Goal: Transaction & Acquisition: Book appointment/travel/reservation

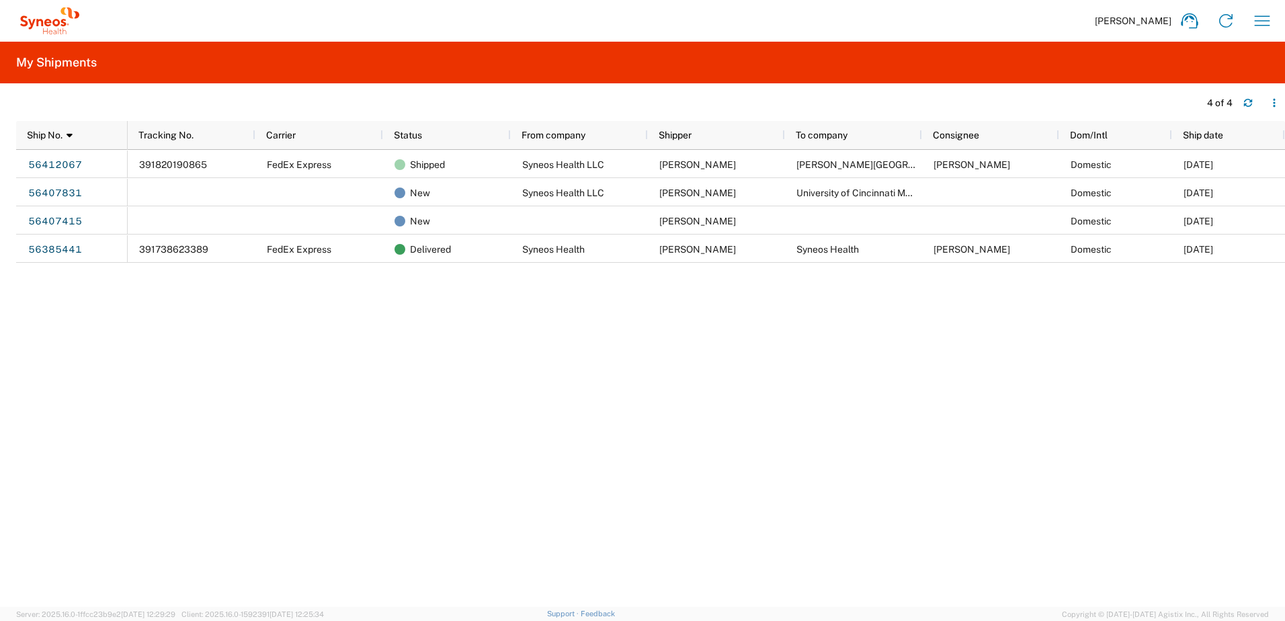
click at [1141, 305] on div "391820190865 FedEx Express Shipped Syneos Health LLC [PERSON_NAME] [PERSON_NAME…" at bounding box center [706, 378] width 1157 height 457
click at [1084, 22] on div "[PERSON_NAME] Home Shipment estimator Shipment tracking Desktop shipment reques…" at bounding box center [681, 21] width 1197 height 32
click at [1130, 315] on div "391820190865 FedEx Express Shipped Syneos Health LLC [PERSON_NAME] [PERSON_NAME…" at bounding box center [706, 378] width 1157 height 457
click at [1271, 103] on icon "button" at bounding box center [1273, 102] width 9 height 9
click at [1220, 192] on agx-table-column-manager-action "Manage columns" at bounding box center [1204, 192] width 75 height 27
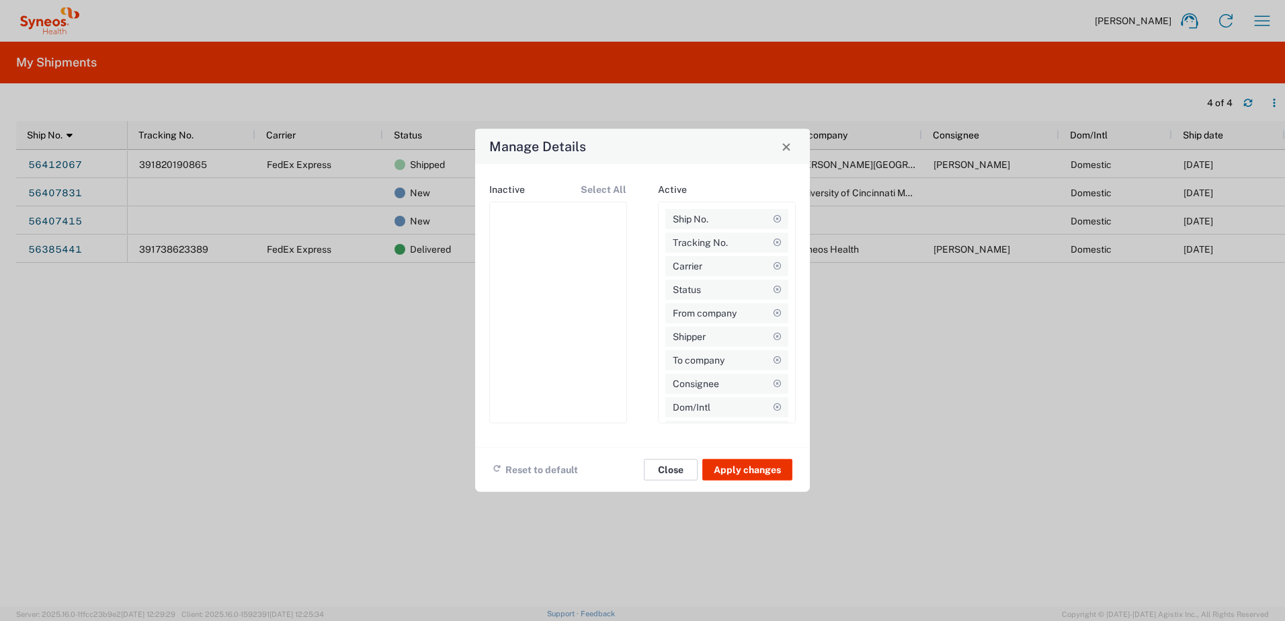
click at [682, 466] on button "Close" at bounding box center [671, 470] width 54 height 22
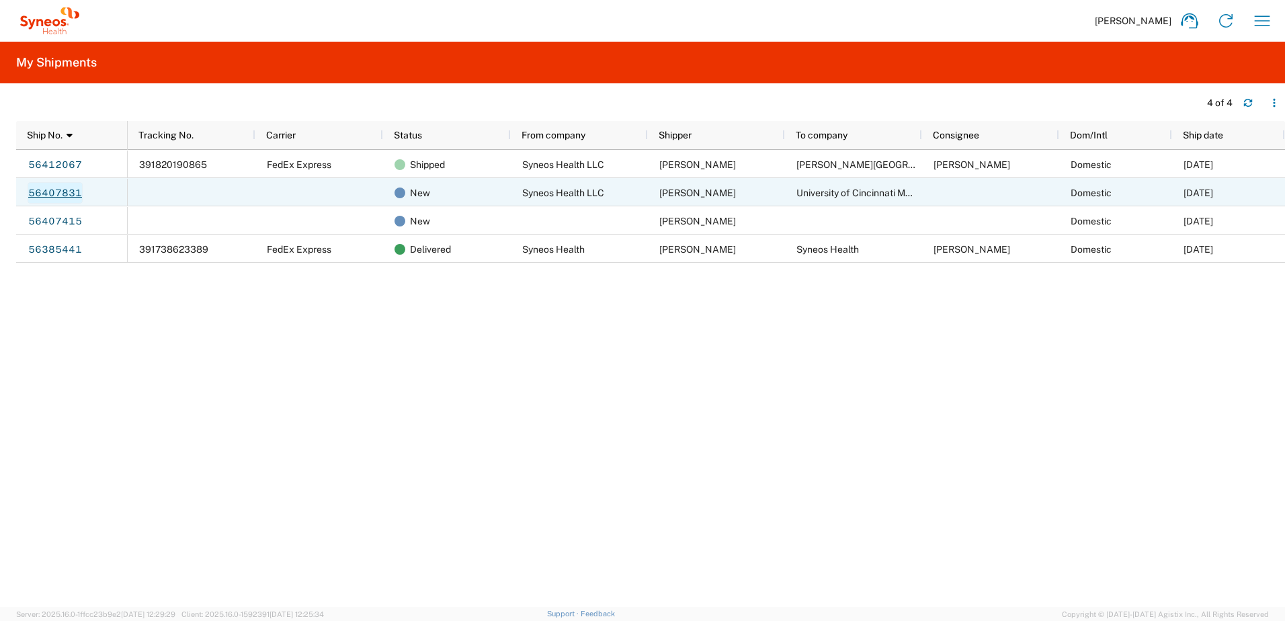
click at [58, 185] on link "56407831" at bounding box center [55, 193] width 55 height 22
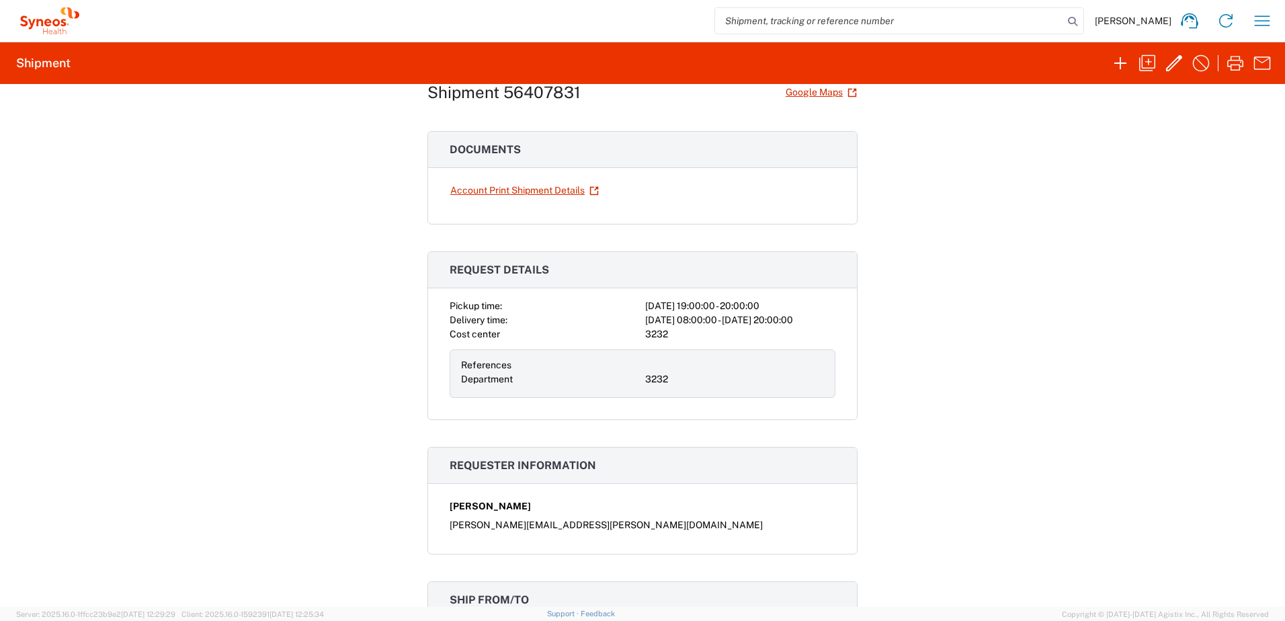
scroll to position [67, 0]
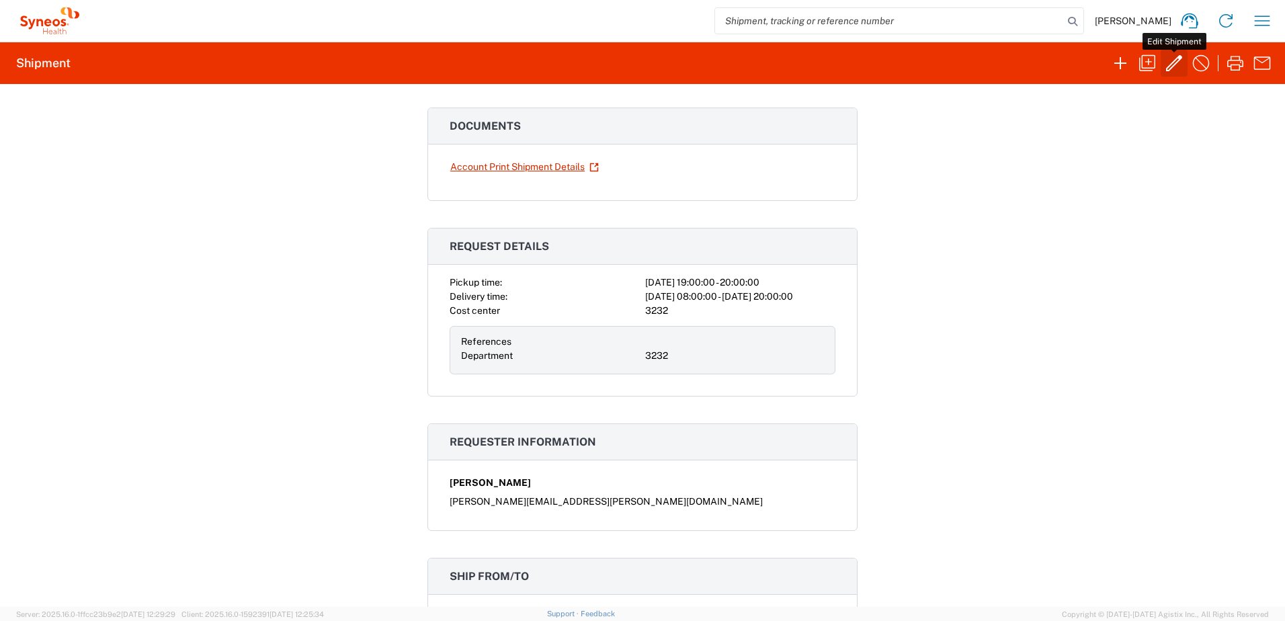
click at [1175, 58] on icon "button" at bounding box center [1174, 63] width 22 height 22
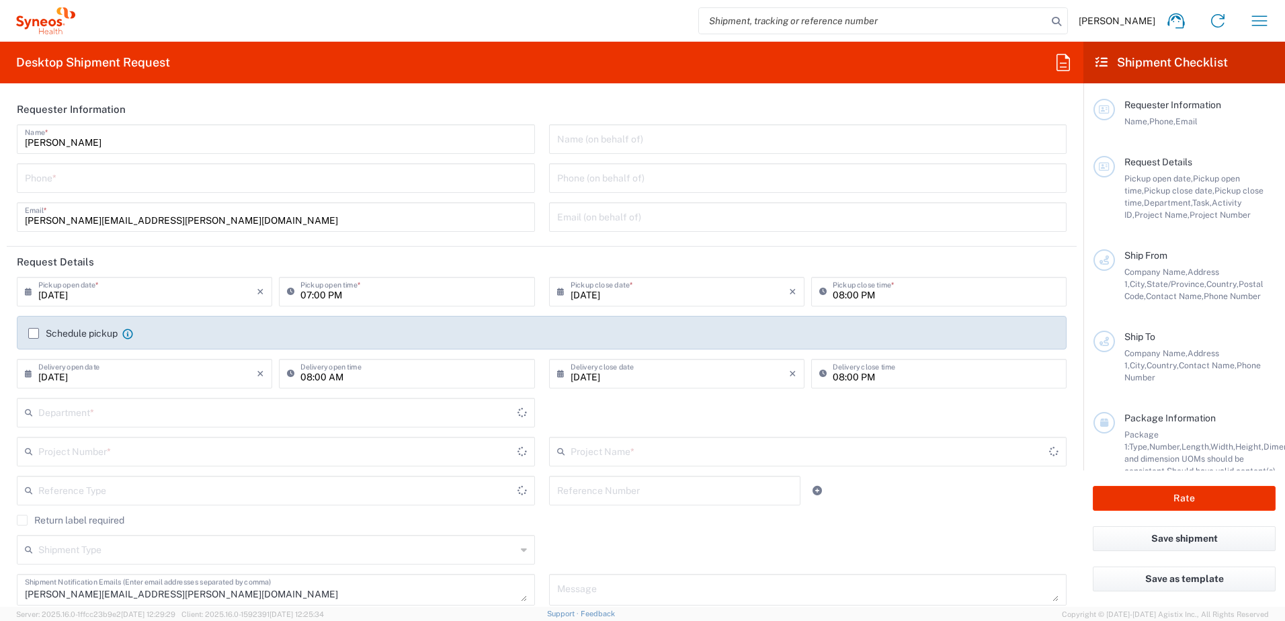
type input "Your Packaging"
type input "North Carolina"
type input "United States"
type input "3232"
type input "Syneos Health, LLC-Morrisville NC US"
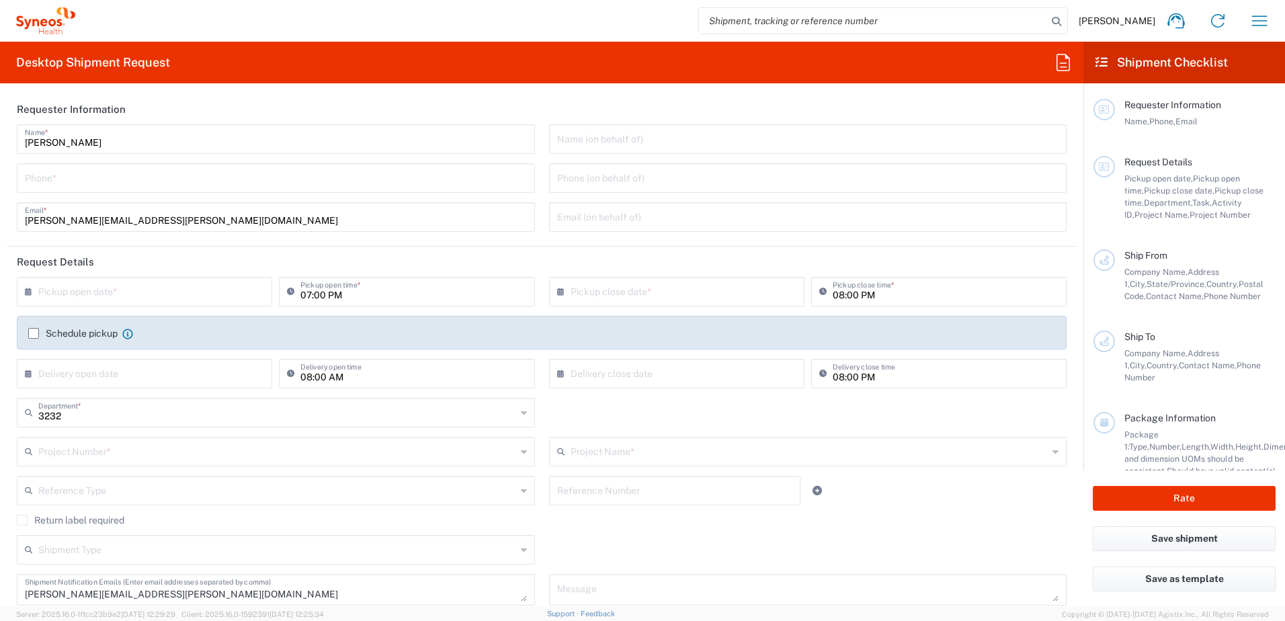
click at [50, 179] on input "tel" at bounding box center [276, 177] width 502 height 24
type input "9193814343"
type input "carolyn.stroud@syneoshealth.com"
type input "3232 DEPARTMENTAL EXPENSE"
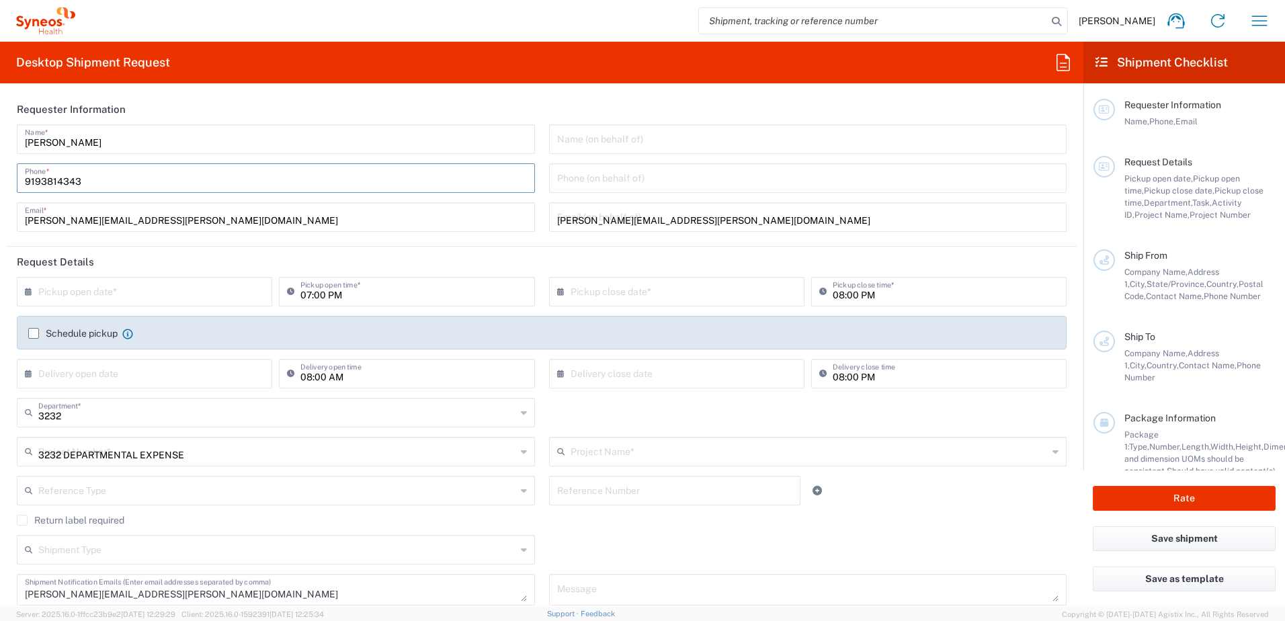
type input "3232 DEPARTMENTAL EXPENSE"
type input "Pennsylvania"
type input "United States"
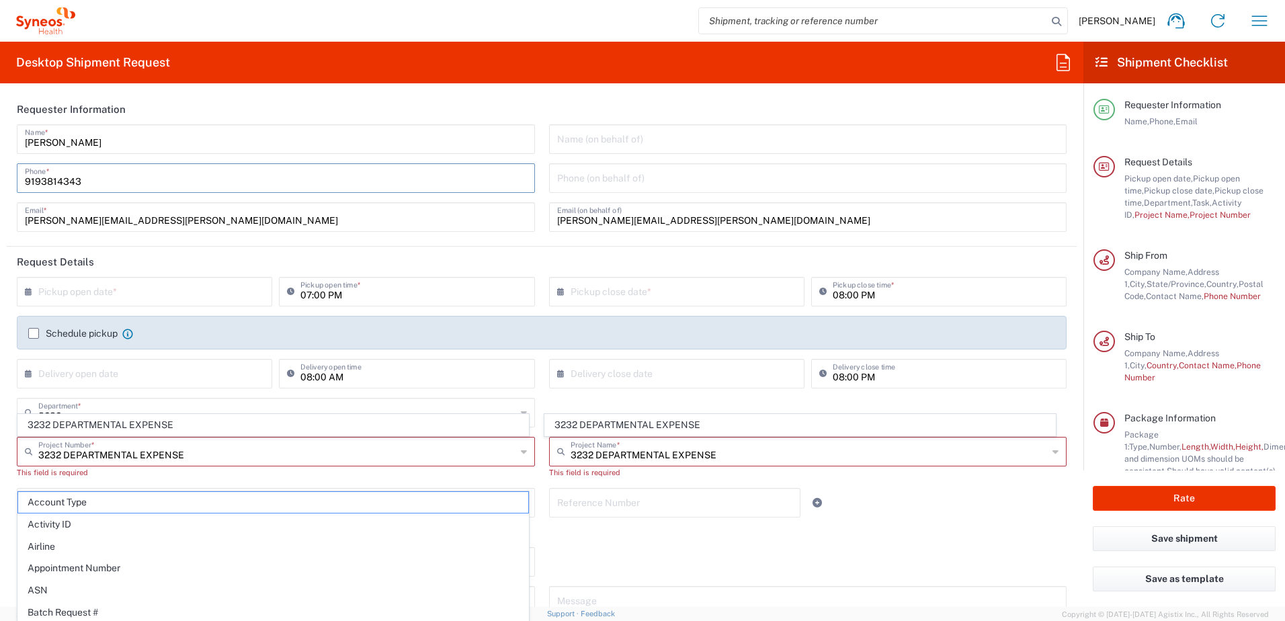
click at [179, 454] on input "3232 DEPARTMENTAL EXPENSE" at bounding box center [277, 451] width 478 height 24
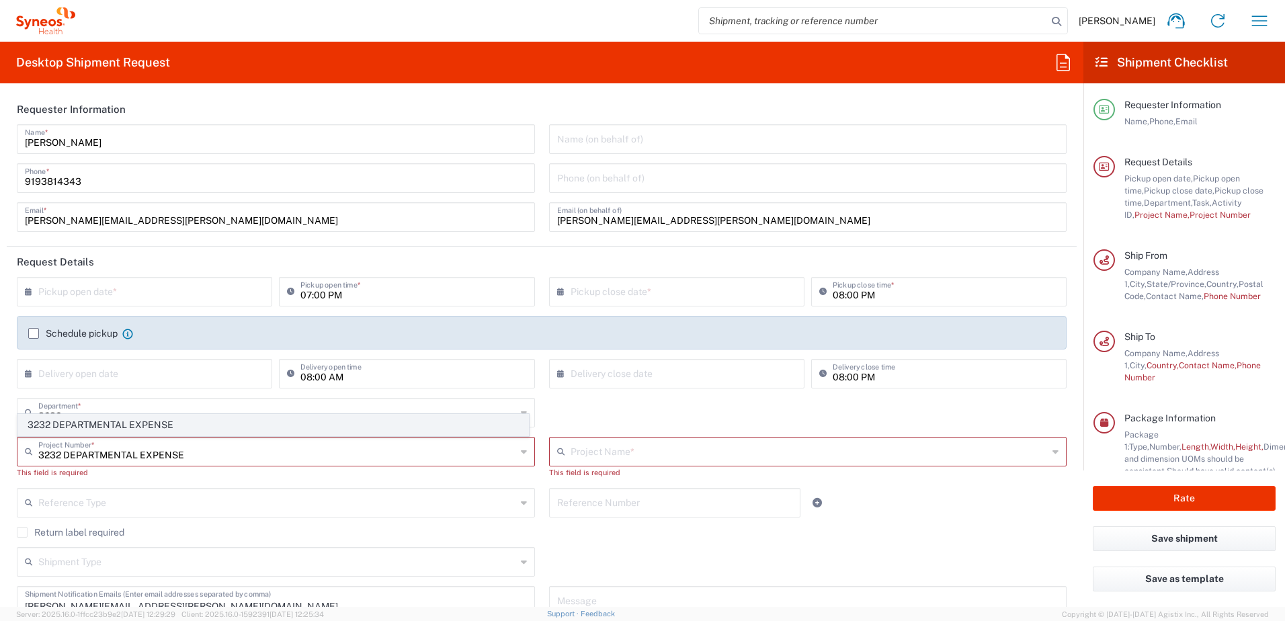
click at [80, 418] on span "3232 DEPARTMENTAL EXPENSE" at bounding box center [273, 425] width 510 height 21
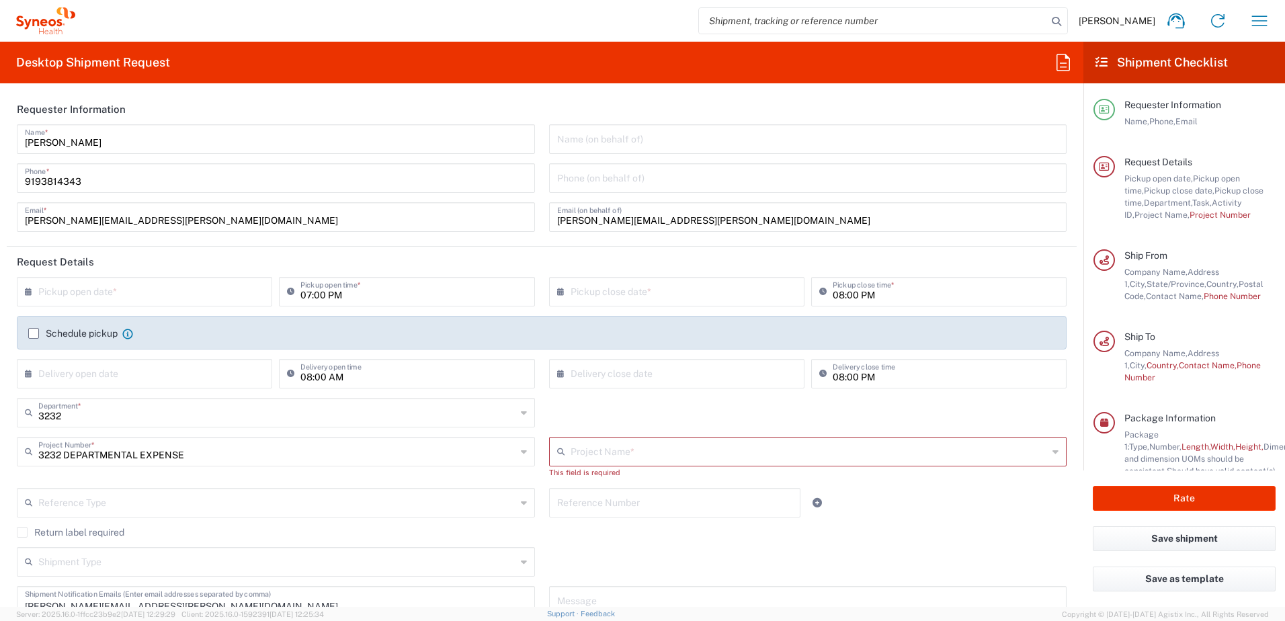
type input "3232 DEPARTMENTAL EXPENSE"
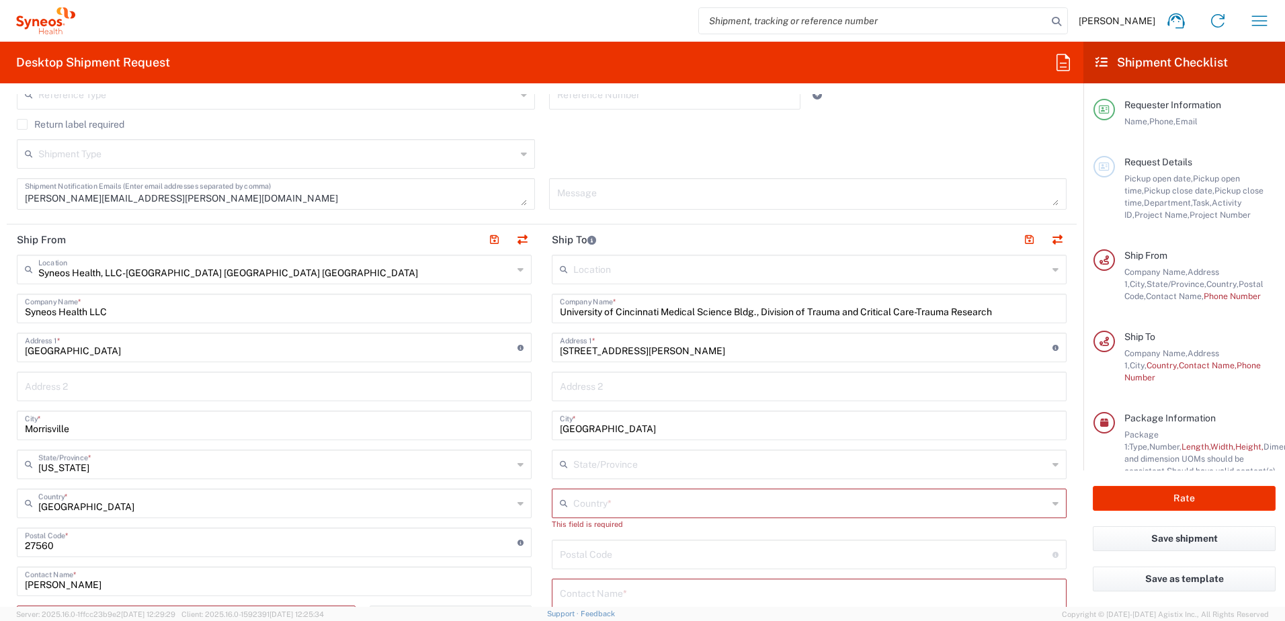
scroll to position [403, 0]
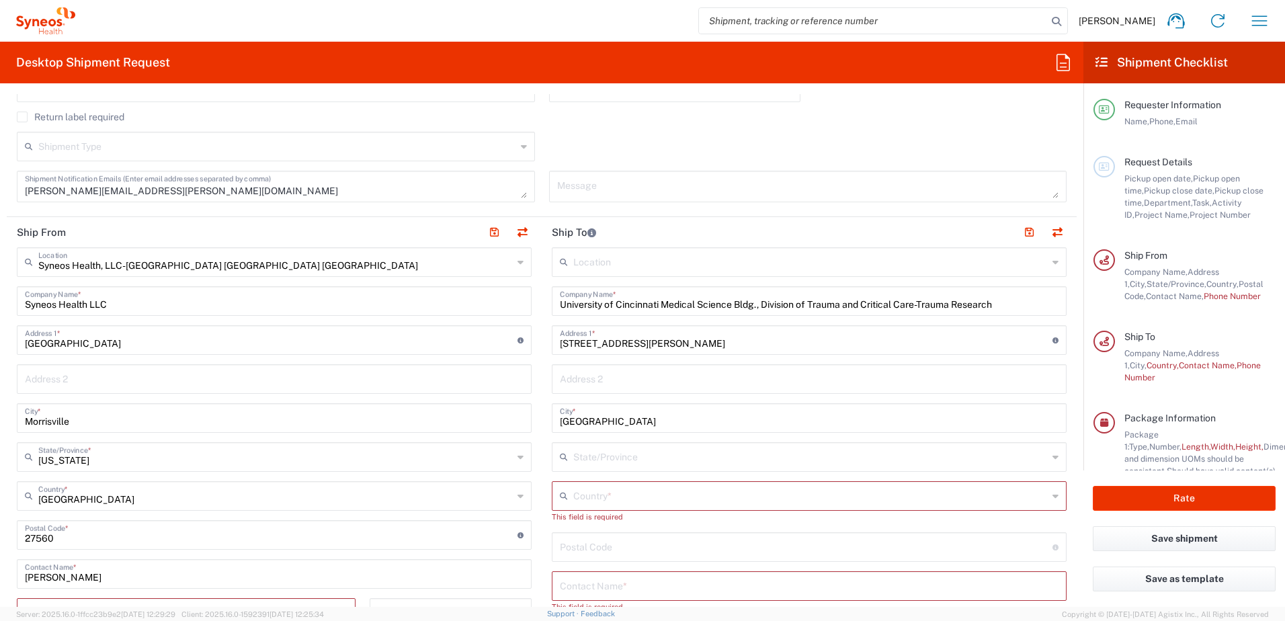
click at [759, 302] on input "University of Cincinnati Medical Science Bldg., Division of Trauma and Critical…" at bounding box center [809, 300] width 499 height 24
type input "University of Cincinnati Medical Science Bldg., UC Health Investigational Pharm…"
click at [560, 340] on input "231 Albert Sabin Way, Suite 2210" at bounding box center [806, 339] width 493 height 24
click at [651, 345] on input "331 Albert Sabin Way, Suite 2210" at bounding box center [806, 339] width 493 height 24
type input "331 Albert Sabin Way, ML0740"
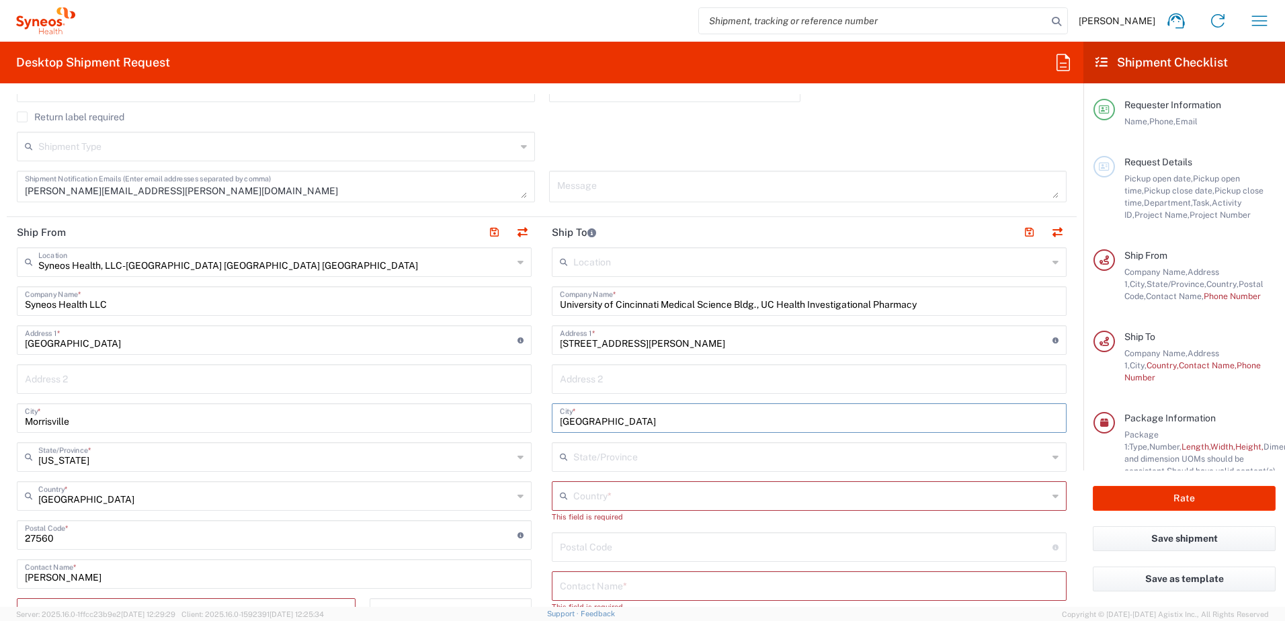
click at [788, 410] on input "Cincinnati" at bounding box center [809, 417] width 499 height 24
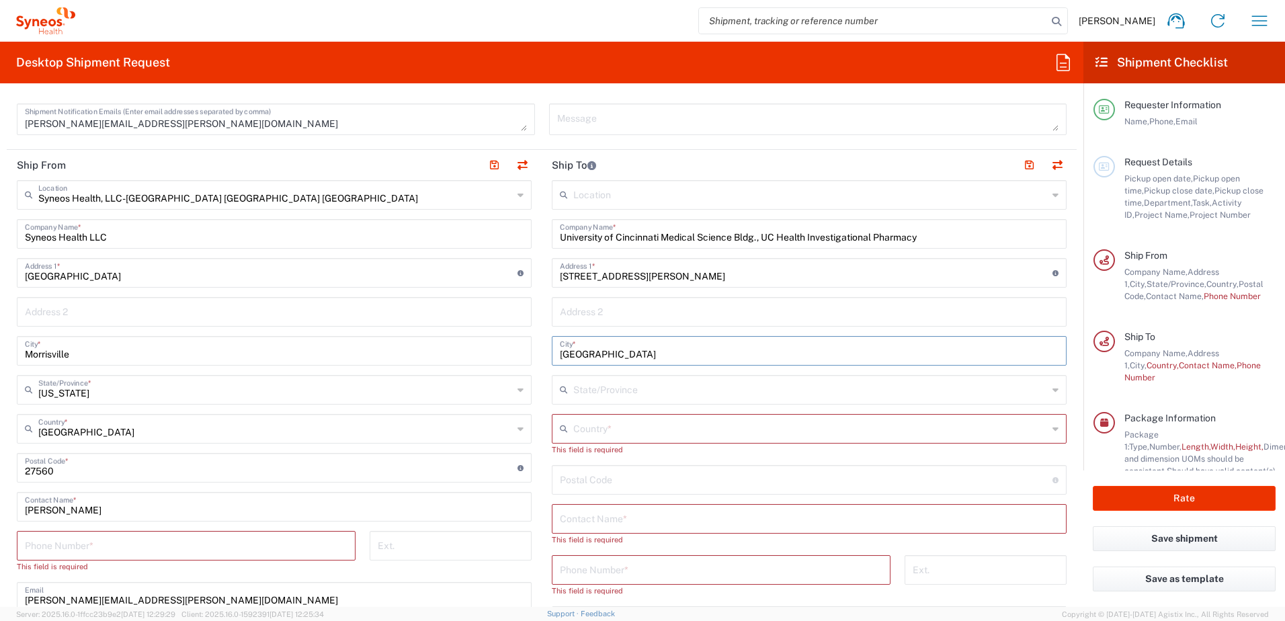
scroll to position [538, 0]
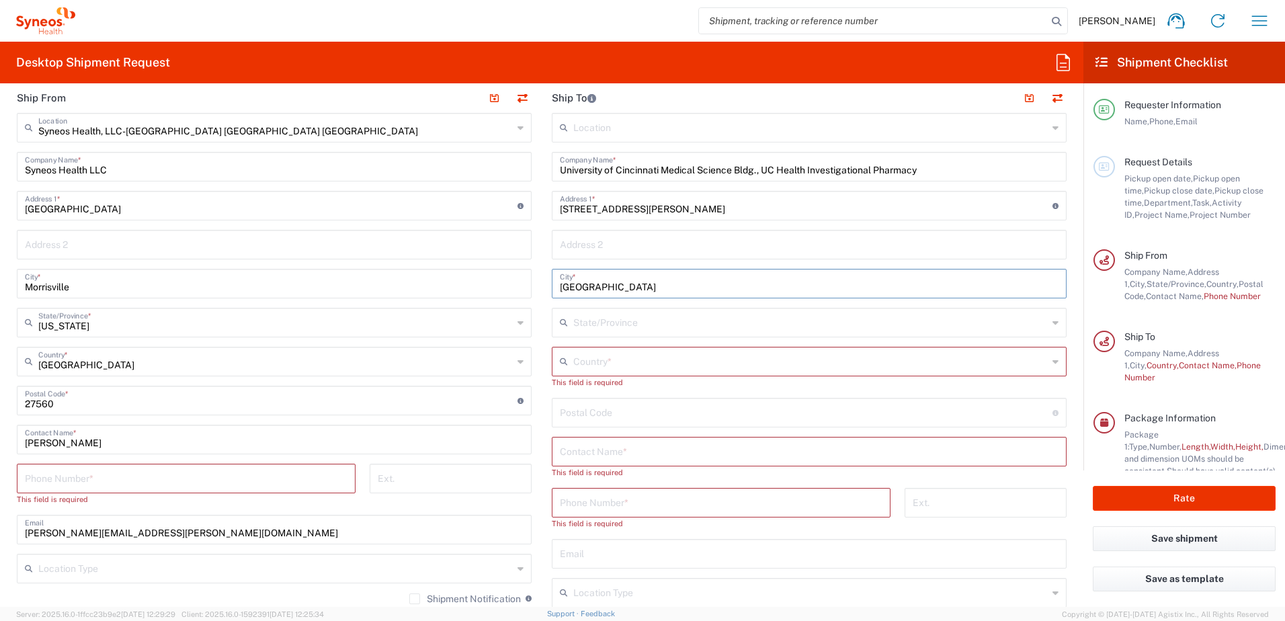
click at [573, 355] on input "text" at bounding box center [810, 361] width 474 height 24
type input "United States"
type input "9199192800"
type input "cstroud@vigorbiopharmastaffing.com"
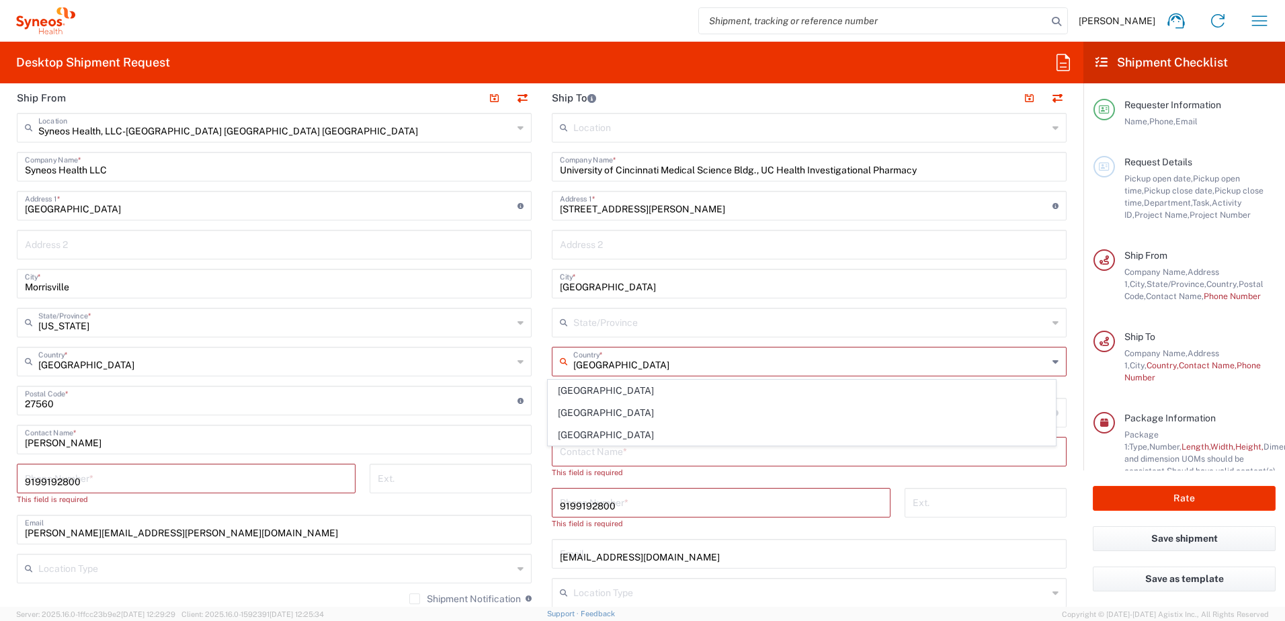
type input "Carol"
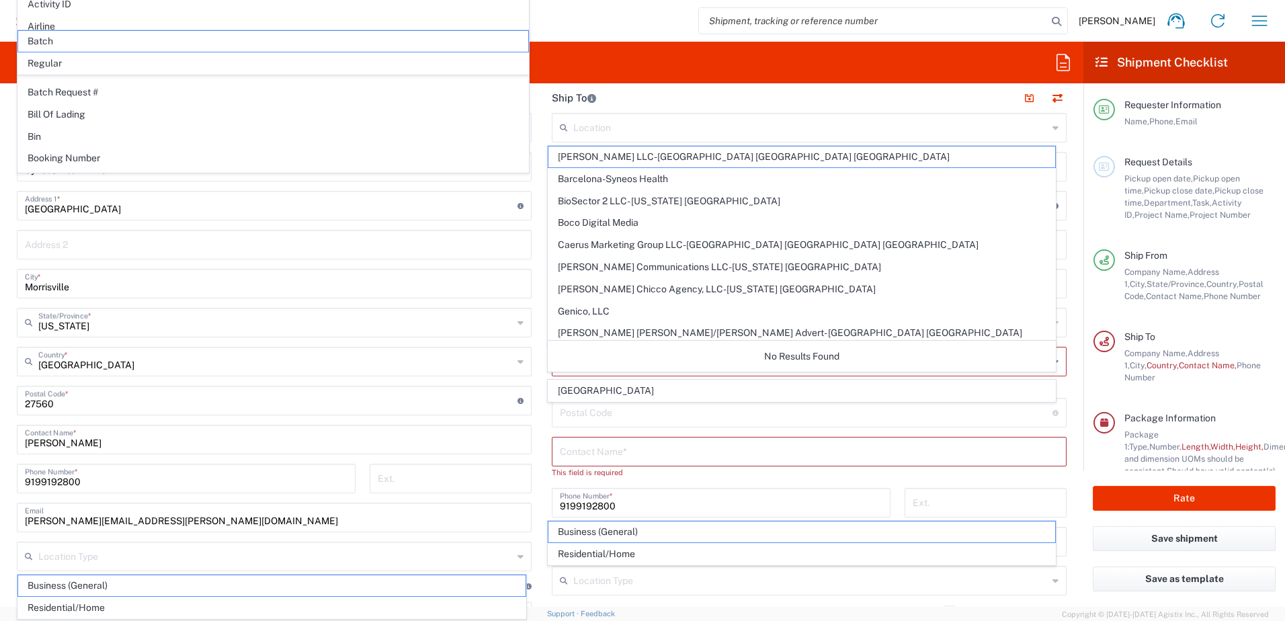
type input "Pennsylvania"
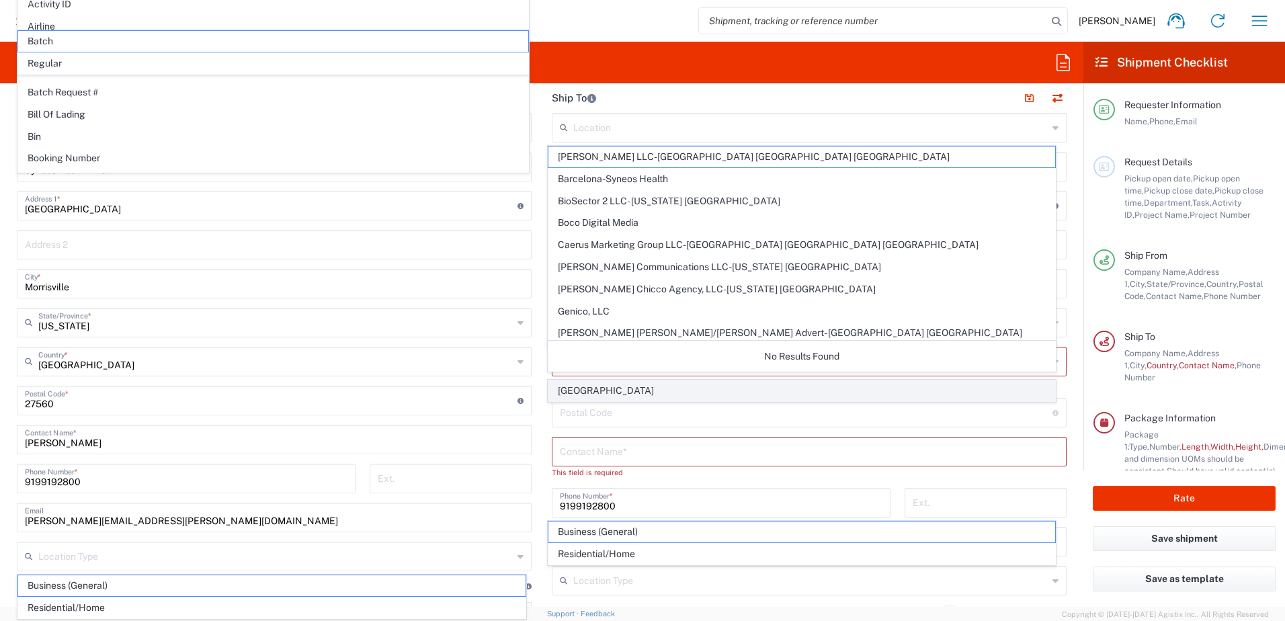
click at [622, 388] on span "United States" at bounding box center [801, 390] width 507 height 21
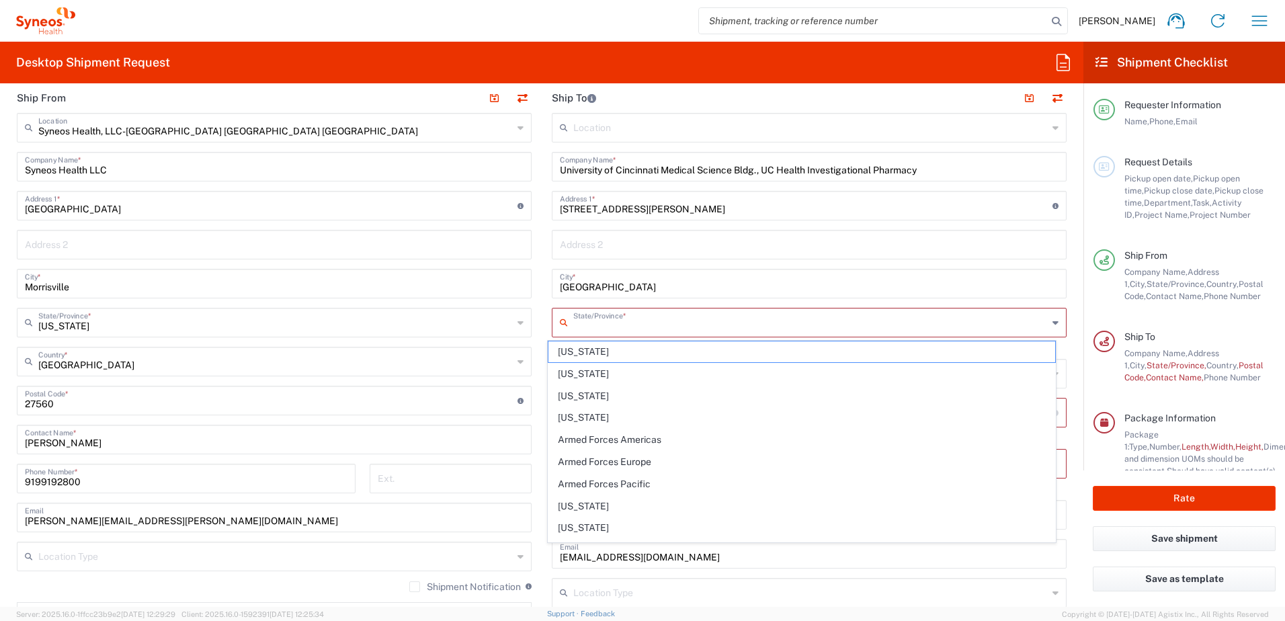
click at [615, 322] on input "text" at bounding box center [810, 322] width 474 height 24
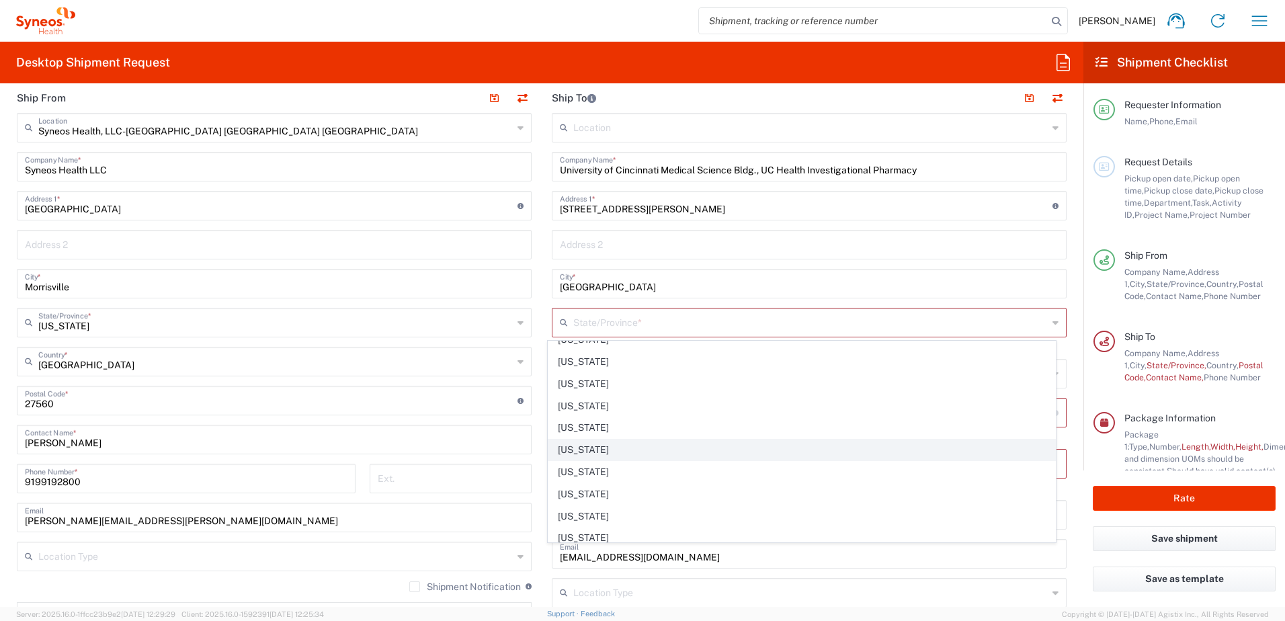
click at [563, 440] on span "Ohio" at bounding box center [801, 450] width 507 height 21
type input "Ohio"
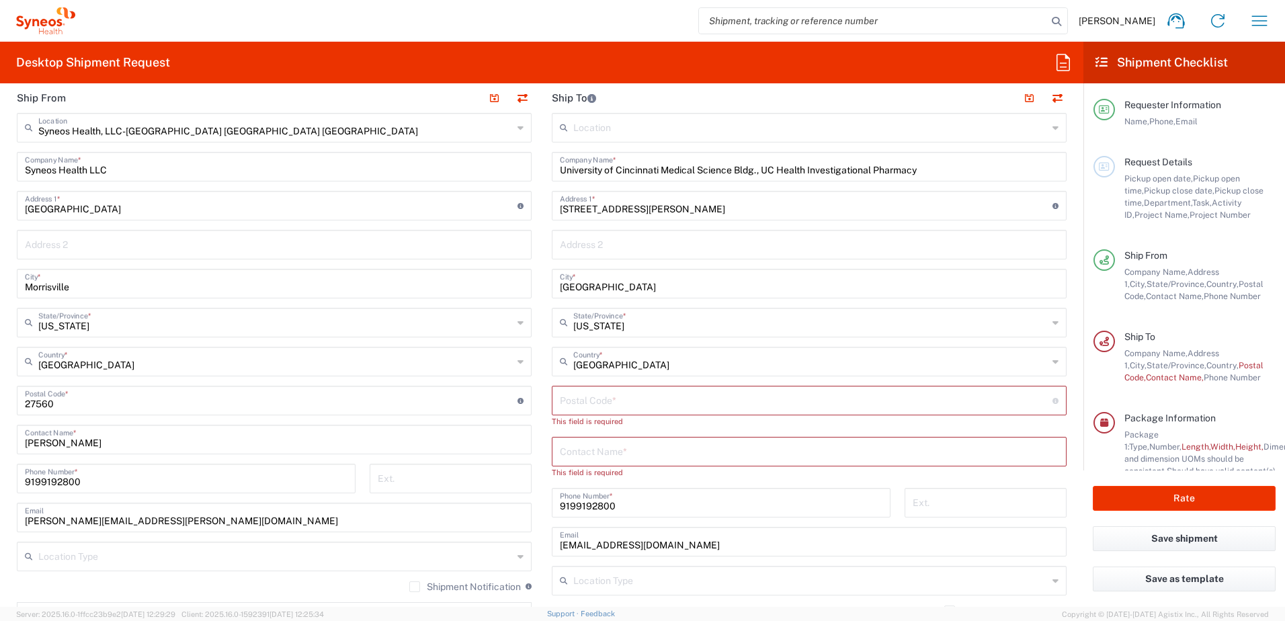
click at [578, 403] on input "undefined" at bounding box center [806, 400] width 493 height 24
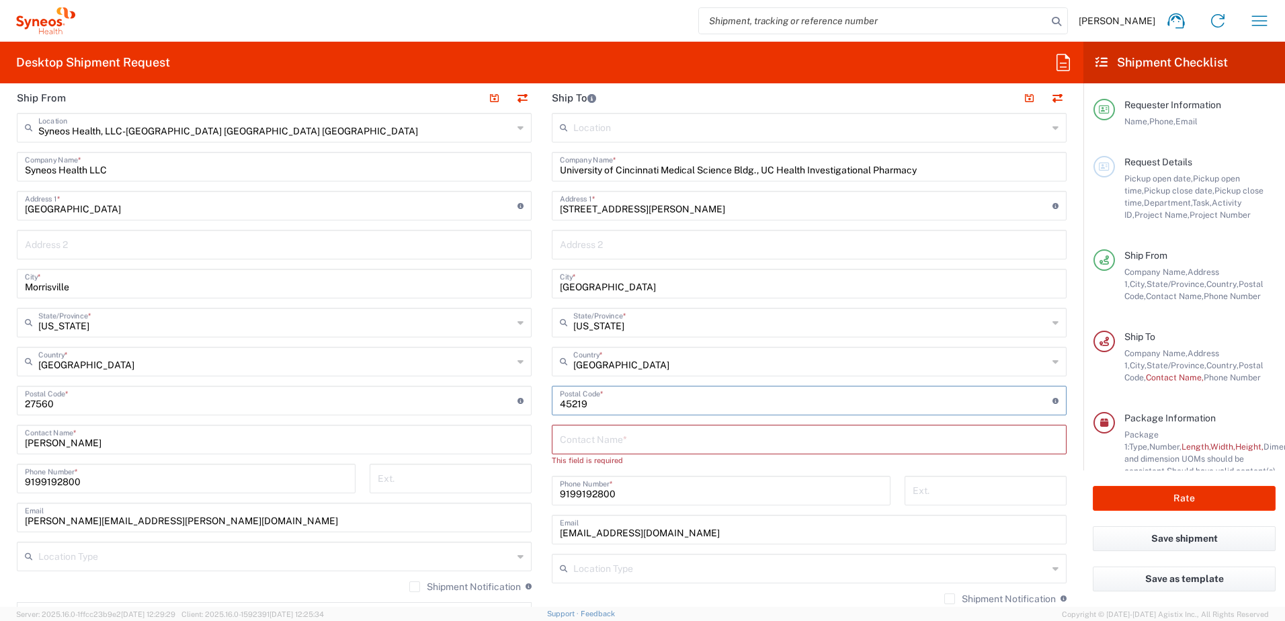
type input "45219"
click at [610, 439] on input "text" at bounding box center [809, 439] width 499 height 24
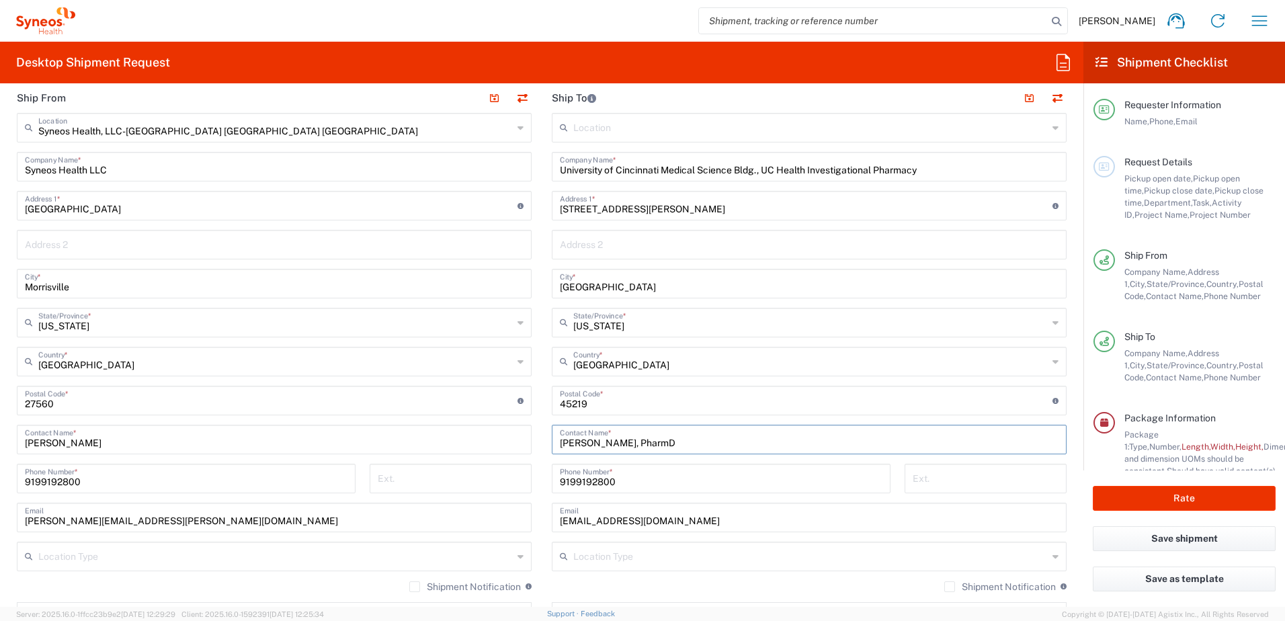
type input "Amanda Peck, PharmD"
click at [663, 476] on input "9199192800" at bounding box center [721, 478] width 323 height 24
type input "9"
click at [97, 483] on input "9199192800" at bounding box center [186, 478] width 323 height 24
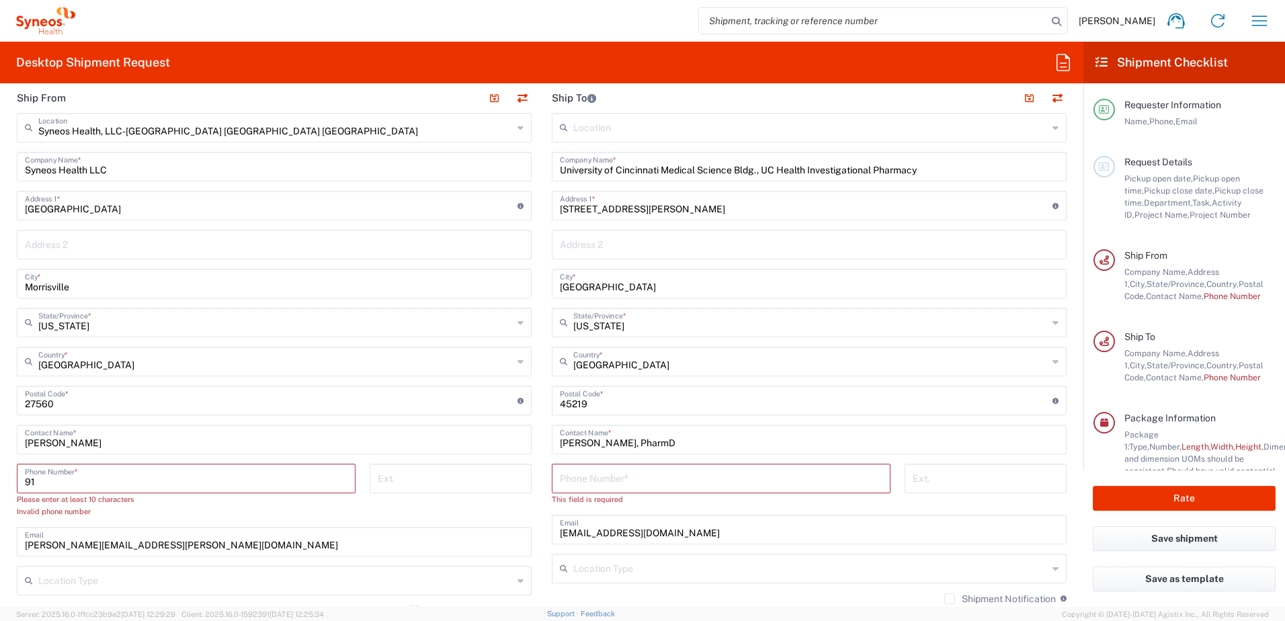
type input "9"
type input "9193814343"
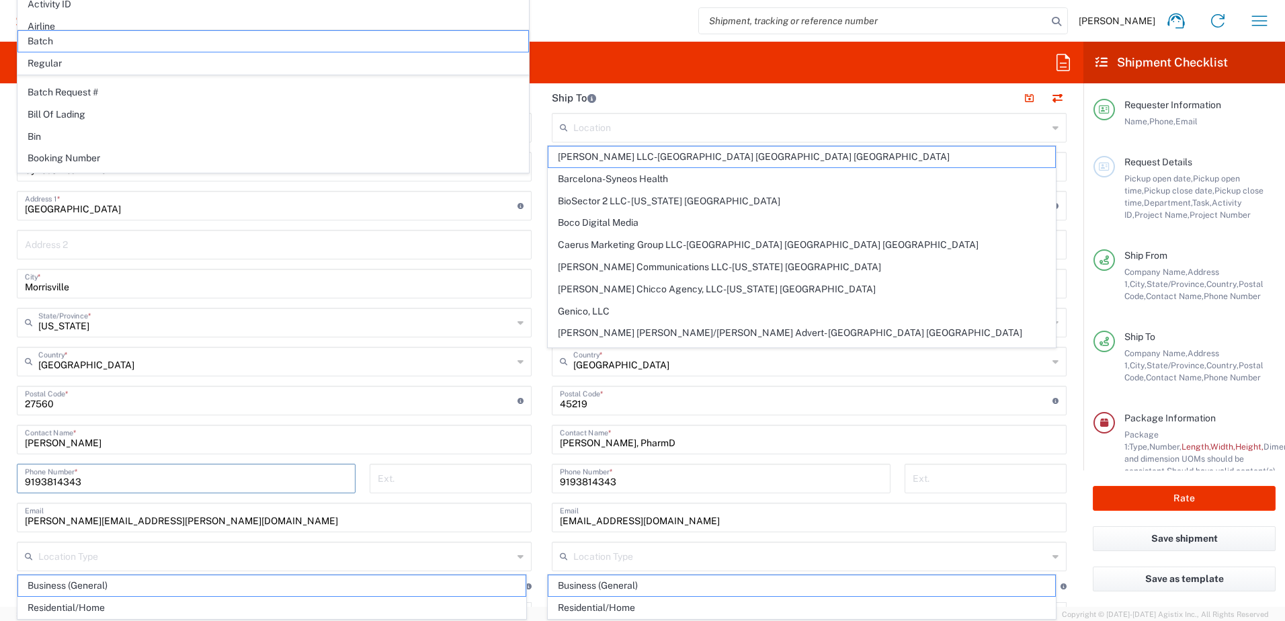
click at [632, 478] on input "9193814343" at bounding box center [721, 478] width 323 height 24
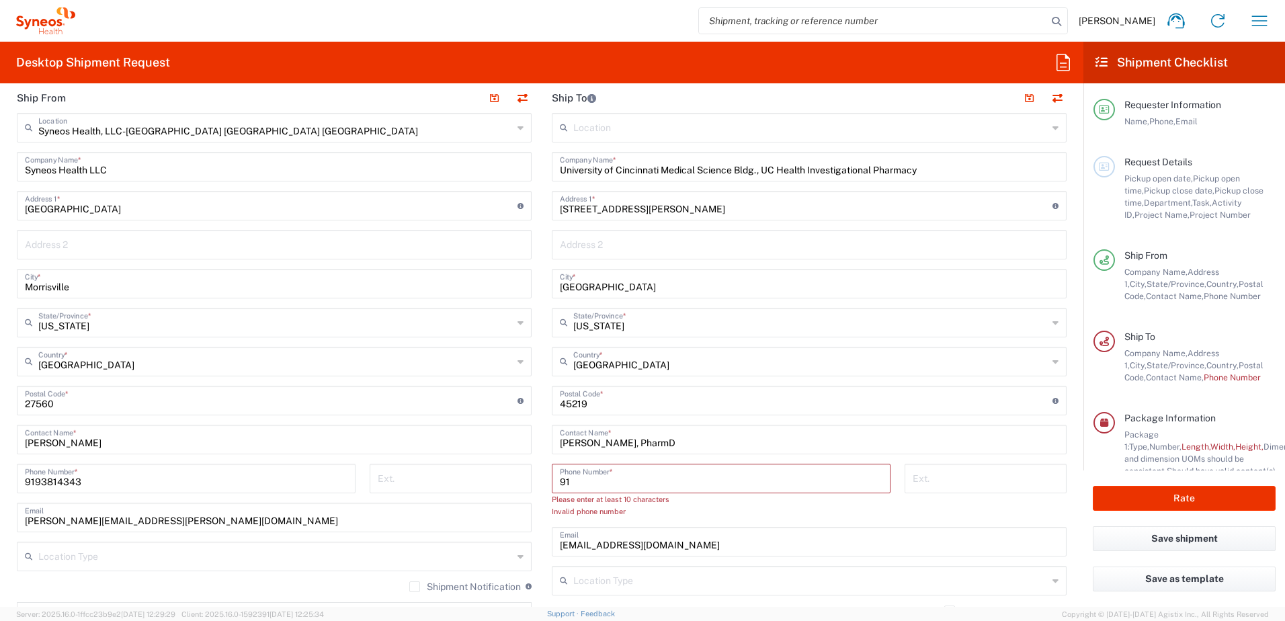
type input "9"
type input "513-558-6224"
click at [542, 540] on main "Location Addison Whitney LLC-Morrisvile NC US Barcelona-Syneos Health BioSector…" at bounding box center [809, 395] width 535 height 565
click at [560, 525] on input "cstroud@vigorbiopharmastaffing.com" at bounding box center [809, 517] width 499 height 24
type input "m"
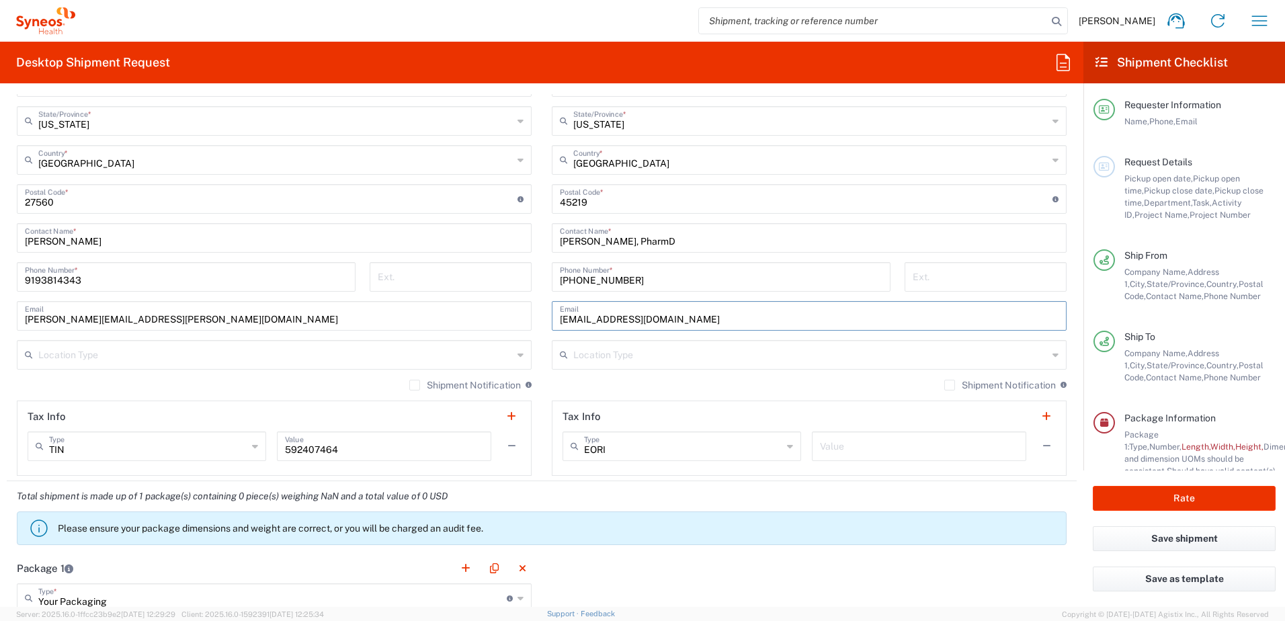
type input "ids-pharmacy@uchealth.com"
click at [612, 377] on div "Location Addison Whitney LLC-Morrisvile NC US Barcelona-Syneos Health BioSector…" at bounding box center [809, 193] width 515 height 565
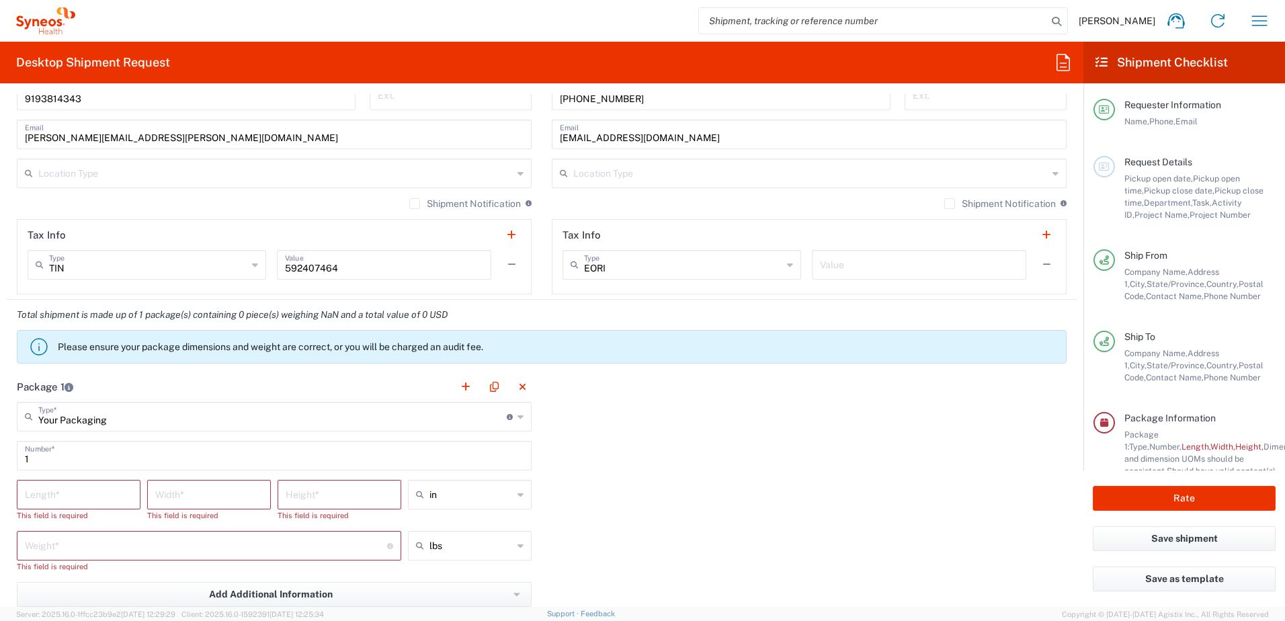
scroll to position [1008, 0]
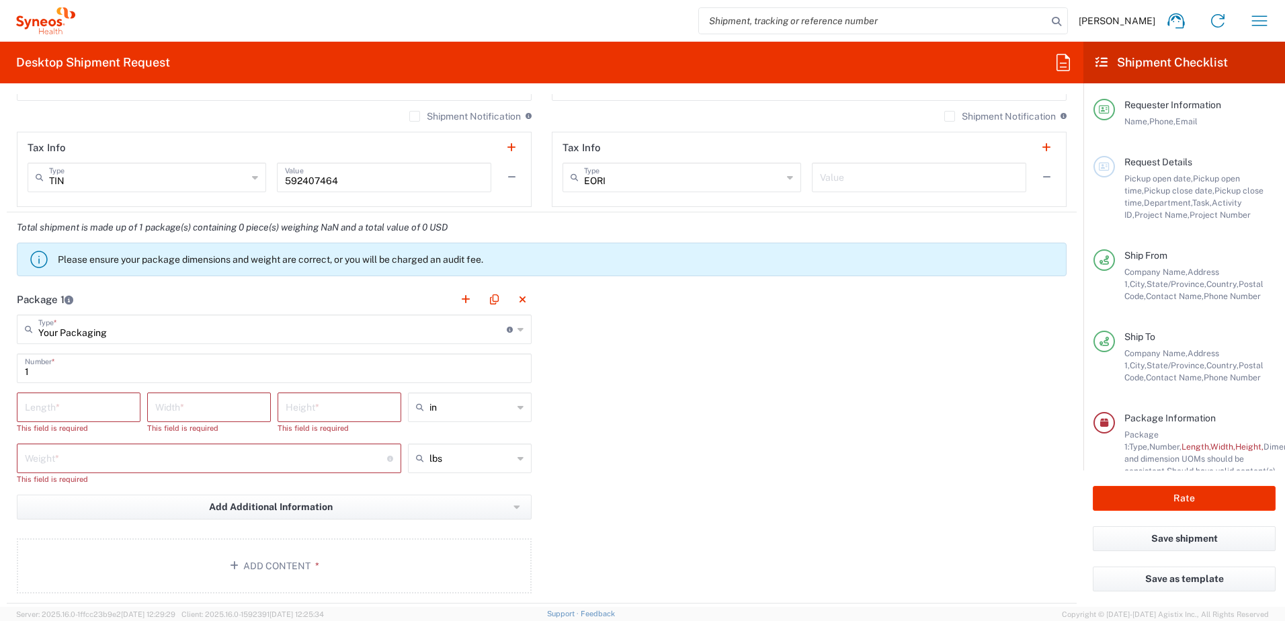
click at [87, 409] on input "number" at bounding box center [79, 406] width 108 height 24
click at [517, 331] on icon at bounding box center [520, 330] width 6 height 22
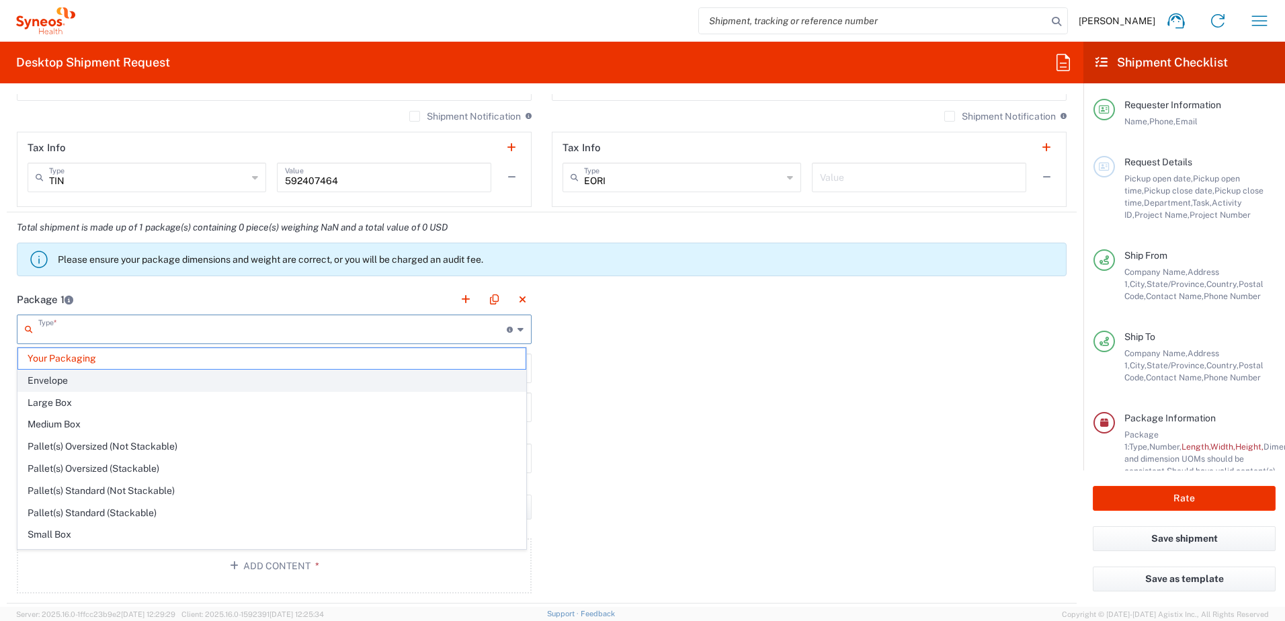
click at [46, 377] on span "Envelope" at bounding box center [271, 380] width 507 height 21
type input "Envelope"
type input "9.5"
type input "12.5"
type input "0.25"
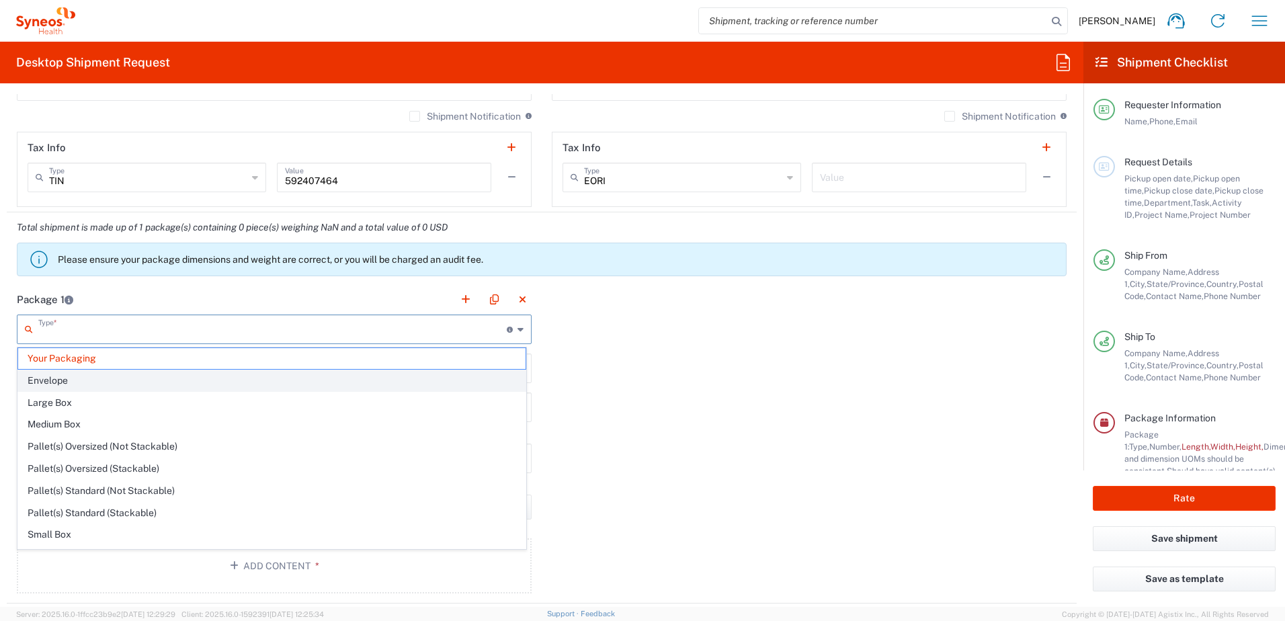
type input "1"
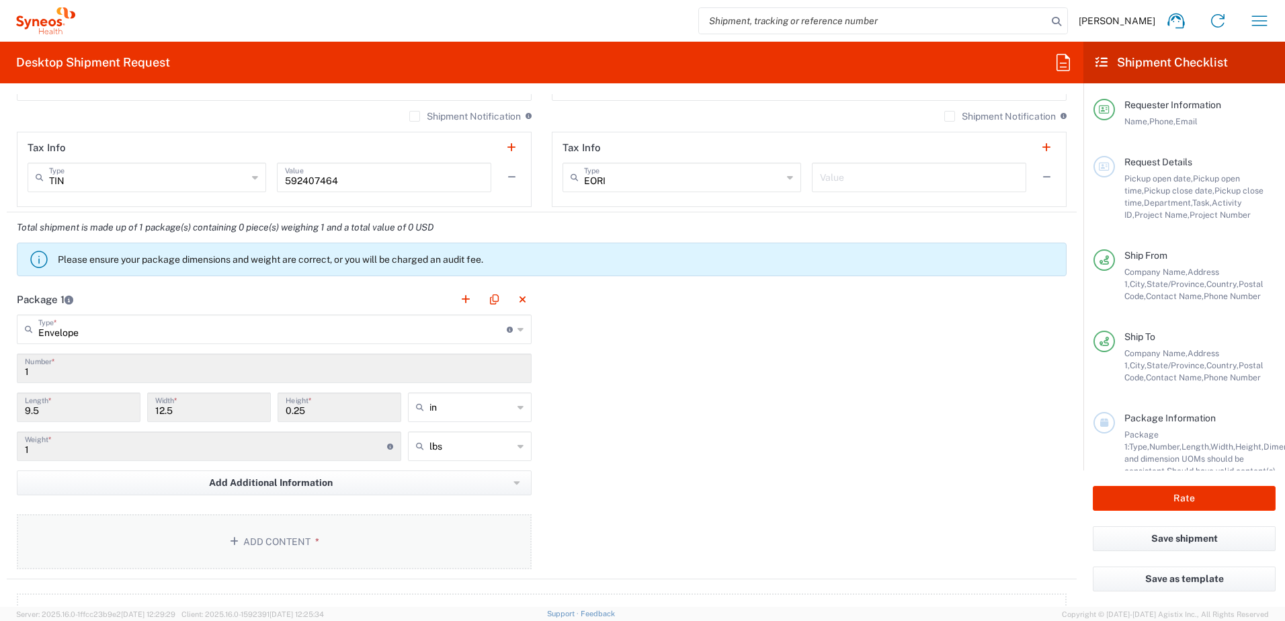
click at [250, 542] on button "Add Content *" at bounding box center [274, 541] width 515 height 55
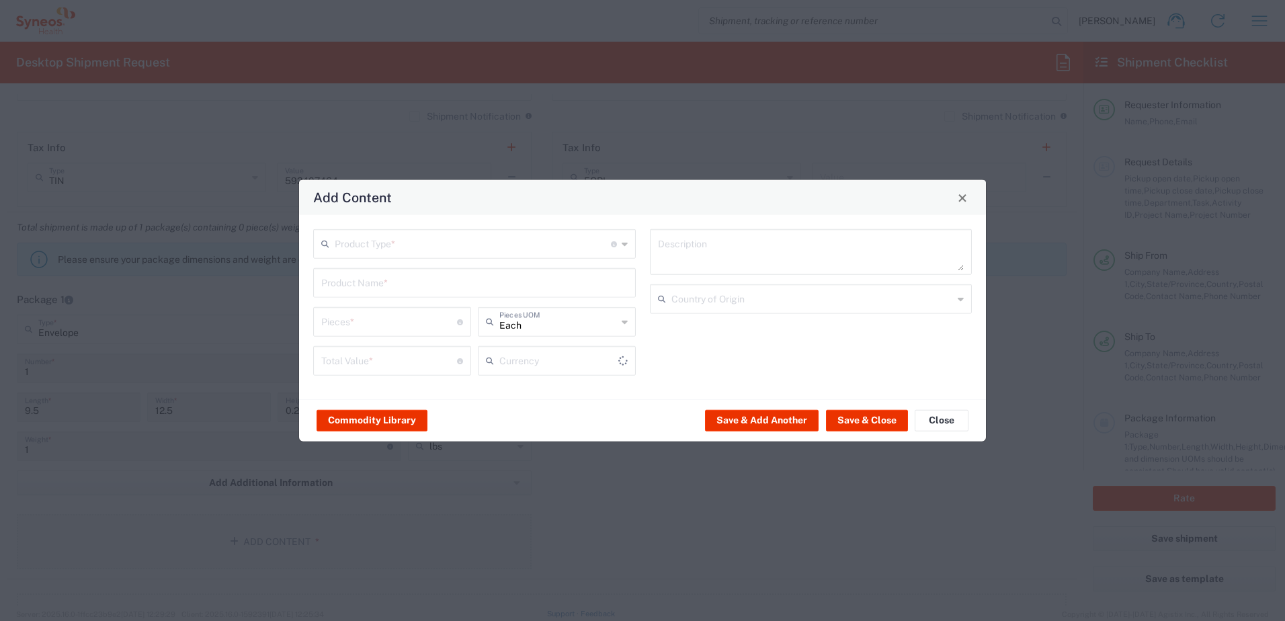
type input "US Dollar"
click at [339, 239] on input "text" at bounding box center [473, 243] width 276 height 24
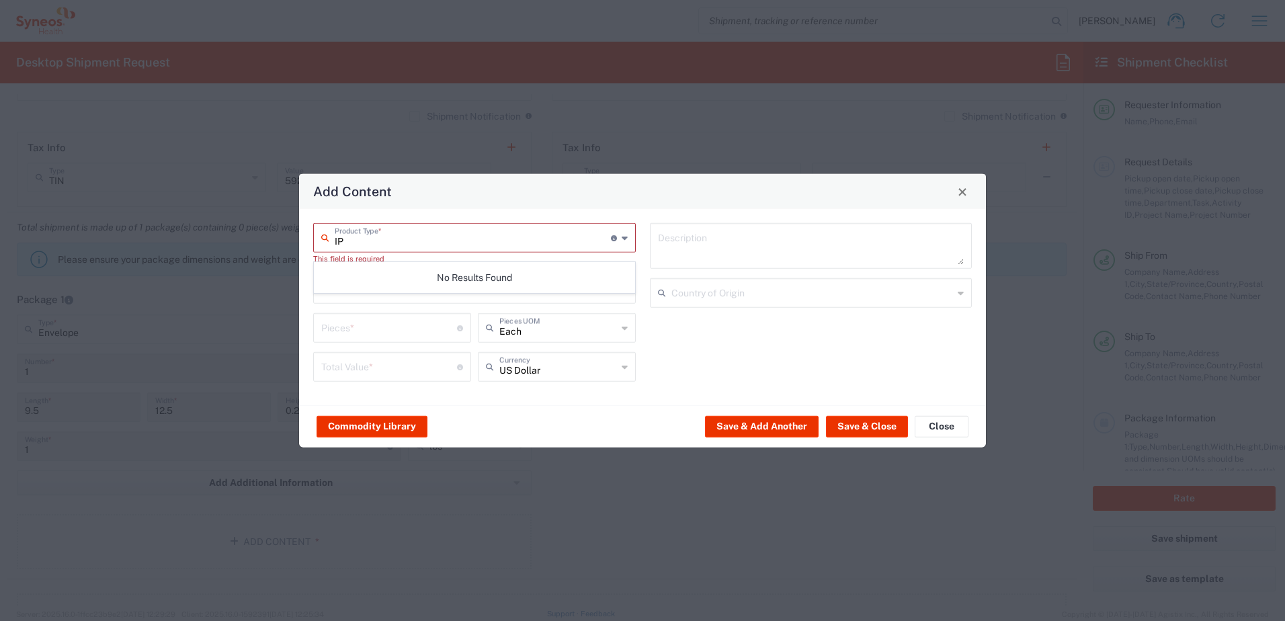
type input "I"
click at [623, 236] on icon at bounding box center [625, 238] width 6 height 22
click at [380, 288] on span "General Commodity" at bounding box center [475, 295] width 320 height 21
type input "General Commodity"
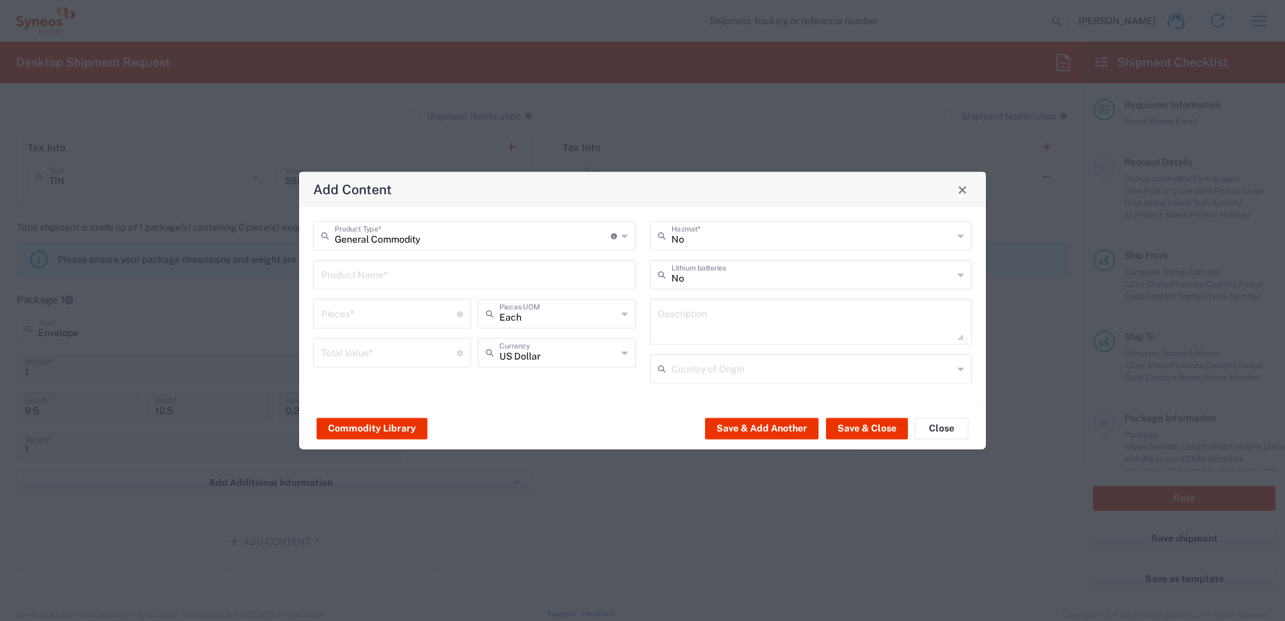
click at [364, 278] on input "text" at bounding box center [474, 274] width 306 height 24
type input "IP Test Kit"
click at [409, 311] on input "number" at bounding box center [389, 313] width 136 height 24
type input "1"
click at [387, 351] on input "number" at bounding box center [389, 352] width 136 height 24
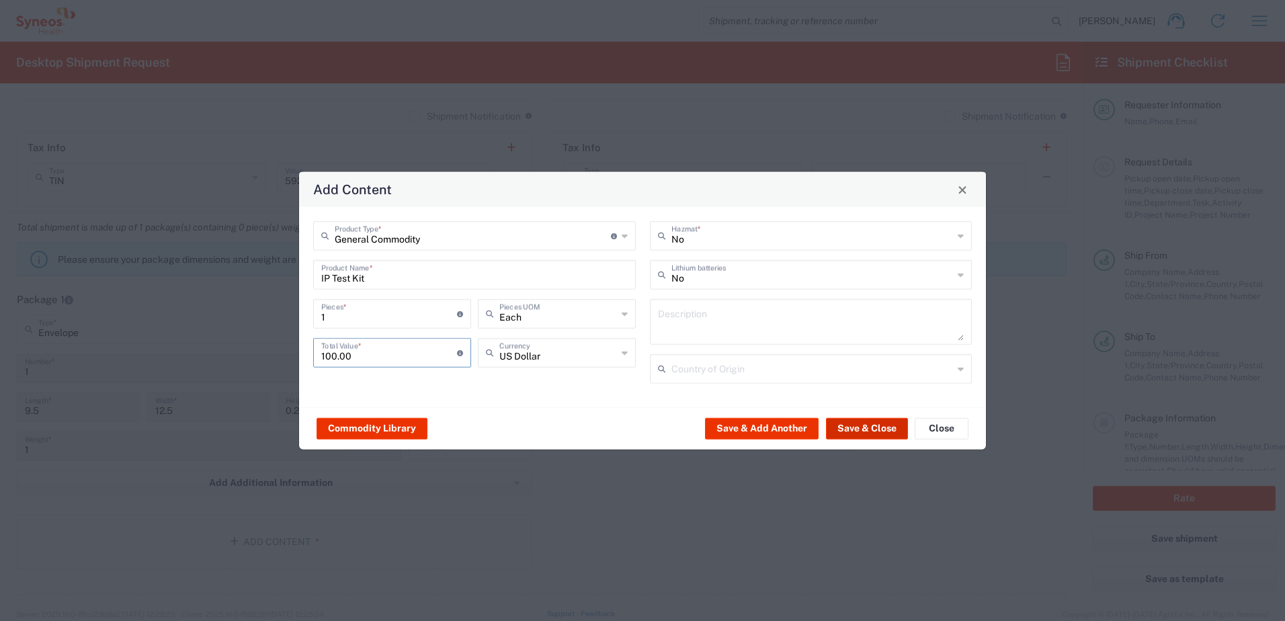
type input "100.00"
click at [855, 424] on button "Save & Close" at bounding box center [867, 428] width 82 height 22
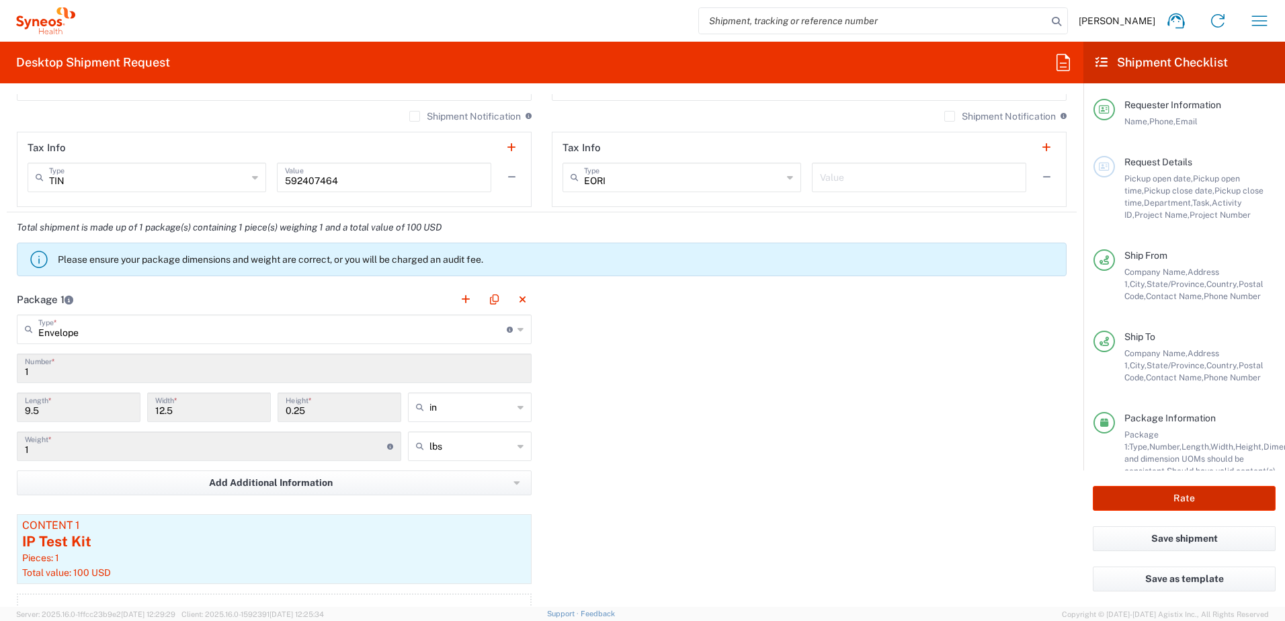
click at [1185, 497] on button "Rate" at bounding box center [1184, 498] width 183 height 25
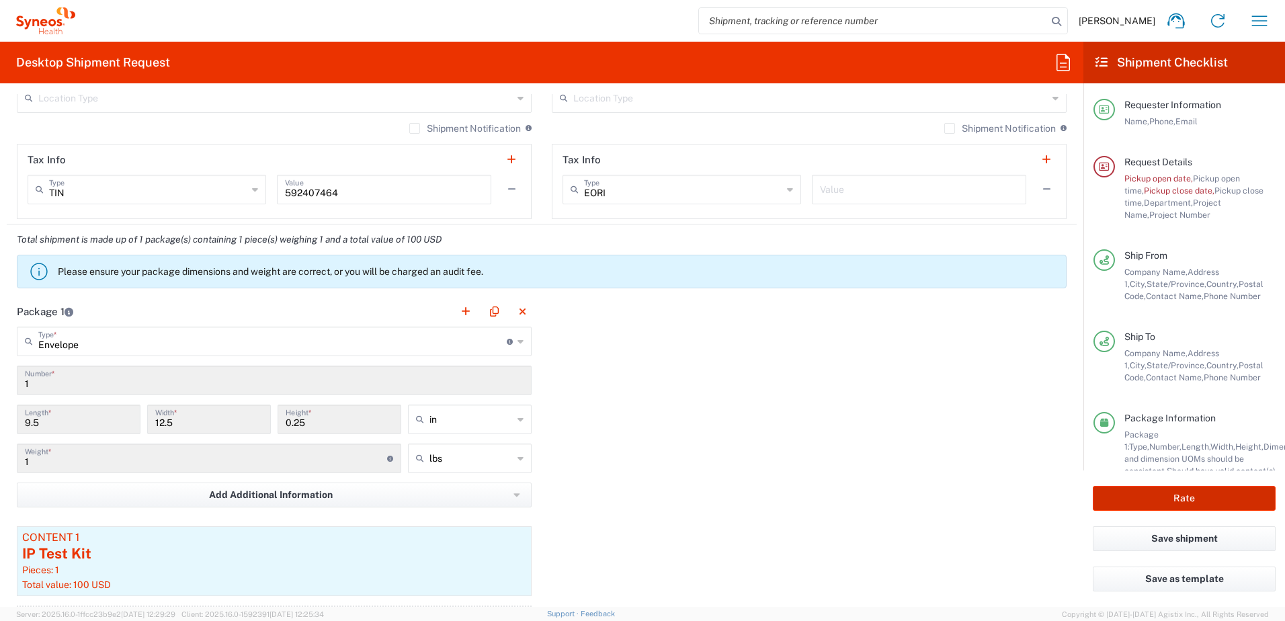
scroll to position [1020, 0]
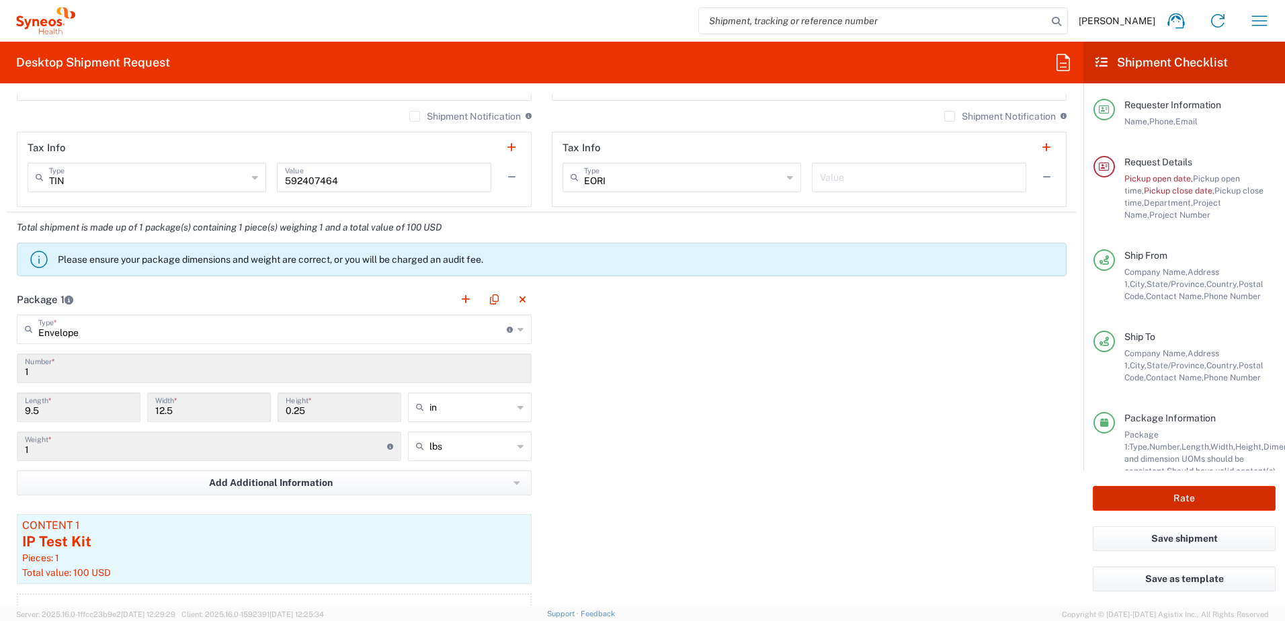
type input "3232 DEPARTMENTAL EXPENSE"
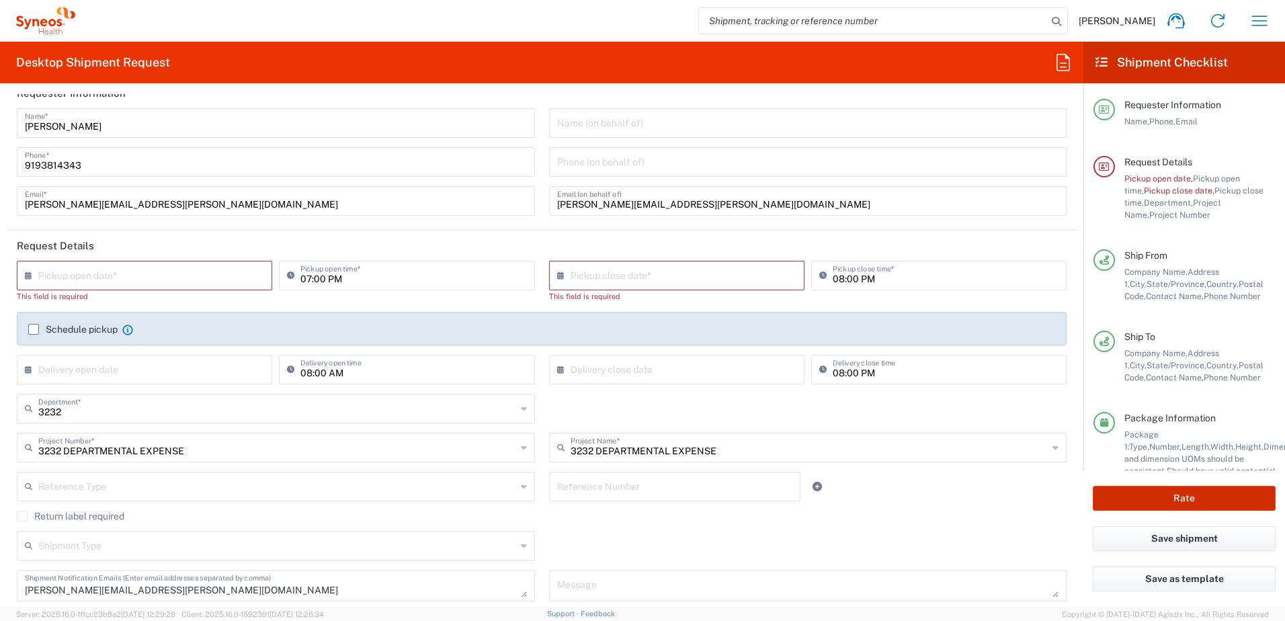
scroll to position [12, 0]
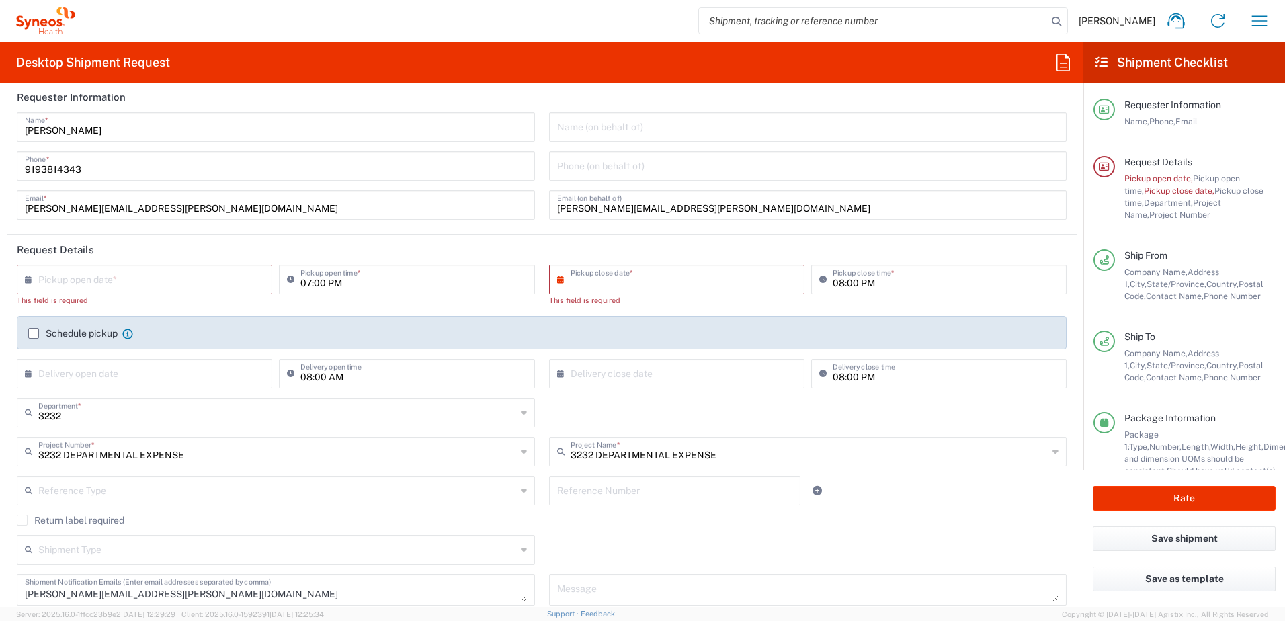
click at [581, 278] on input "text" at bounding box center [680, 279] width 218 height 24
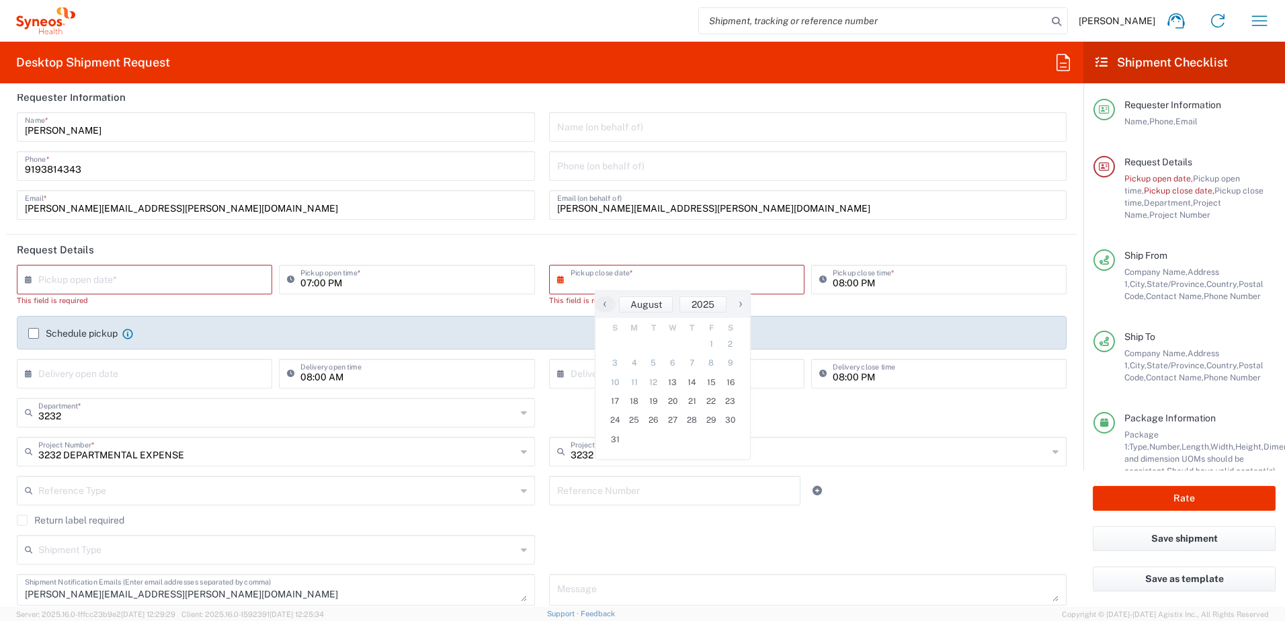
click at [42, 277] on input "text" at bounding box center [147, 279] width 218 height 24
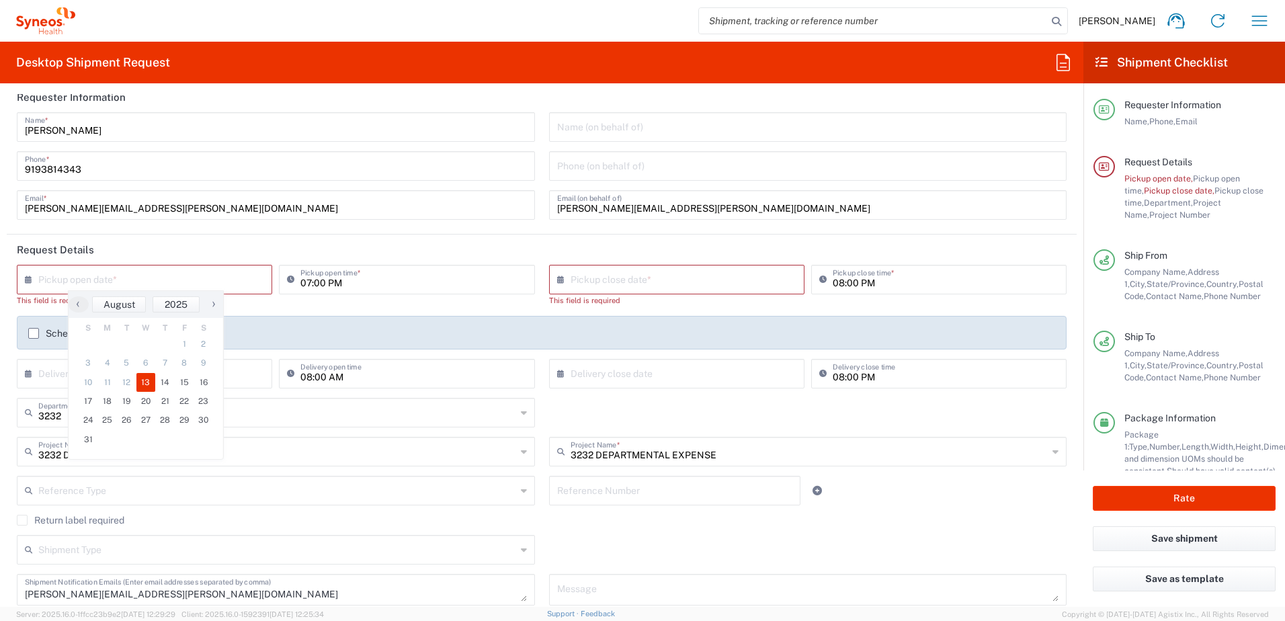
click at [146, 382] on span "13" at bounding box center [145, 382] width 19 height 19
type input "08/13/2025"
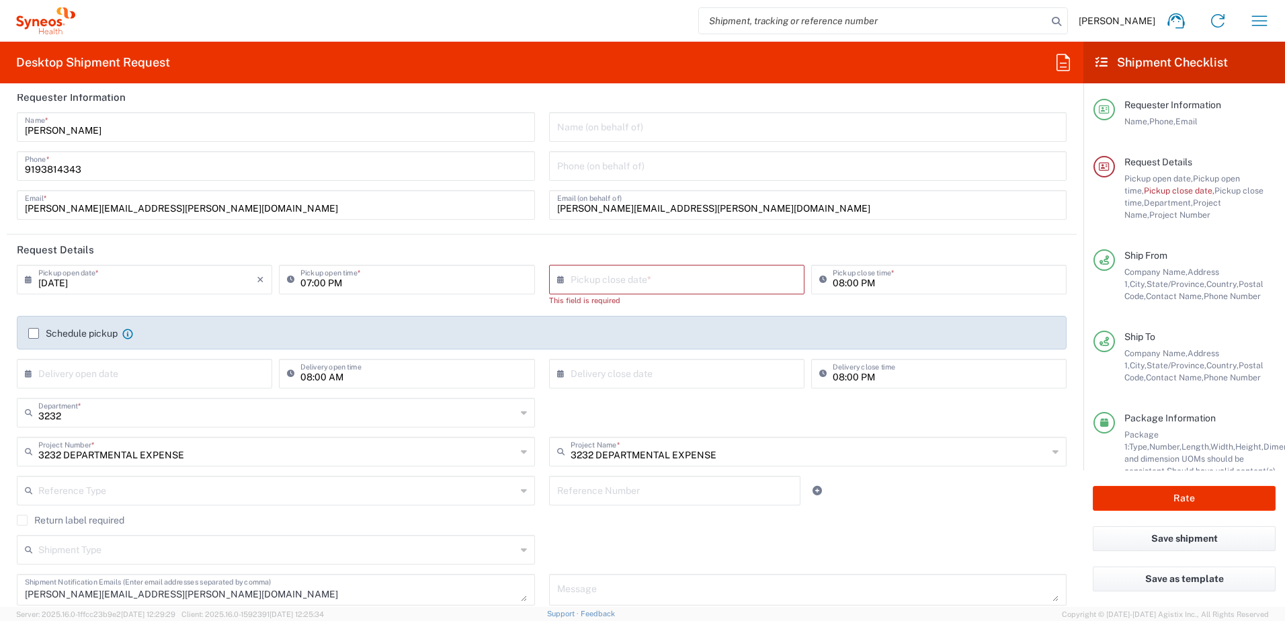
click at [318, 282] on input "07:00 PM" at bounding box center [413, 279] width 226 height 24
type input "04:00 PM"
click at [571, 278] on input "text" at bounding box center [680, 279] width 218 height 24
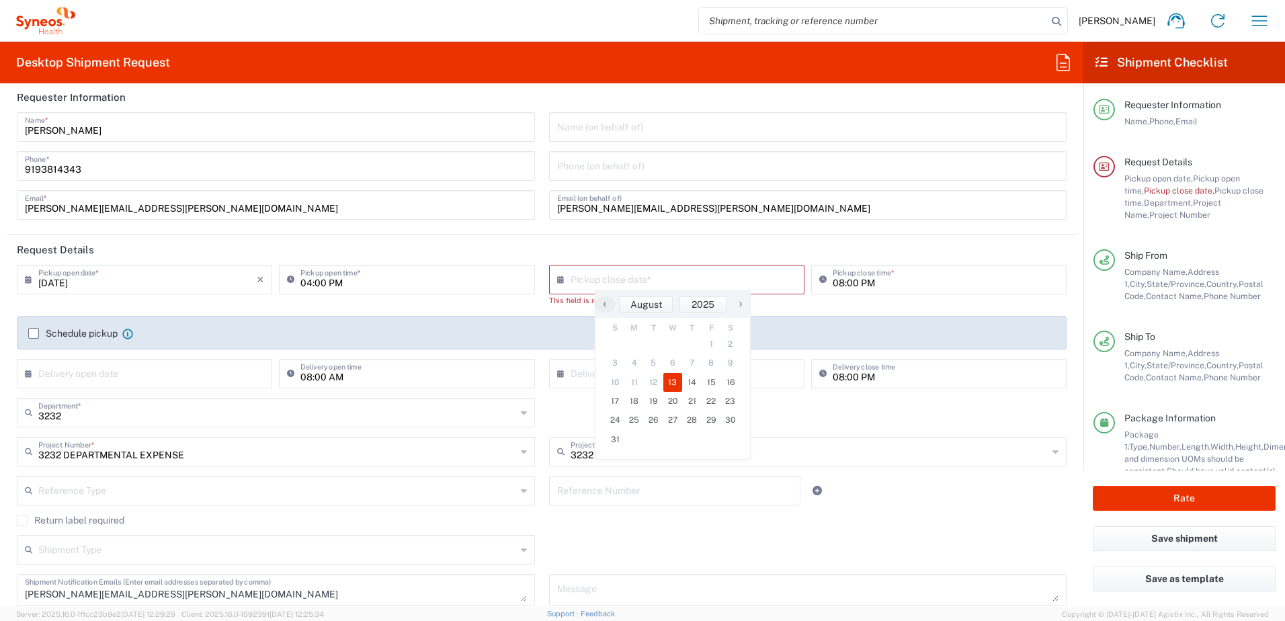
click at [679, 384] on span "13" at bounding box center [672, 382] width 19 height 19
type input "08/13/2025"
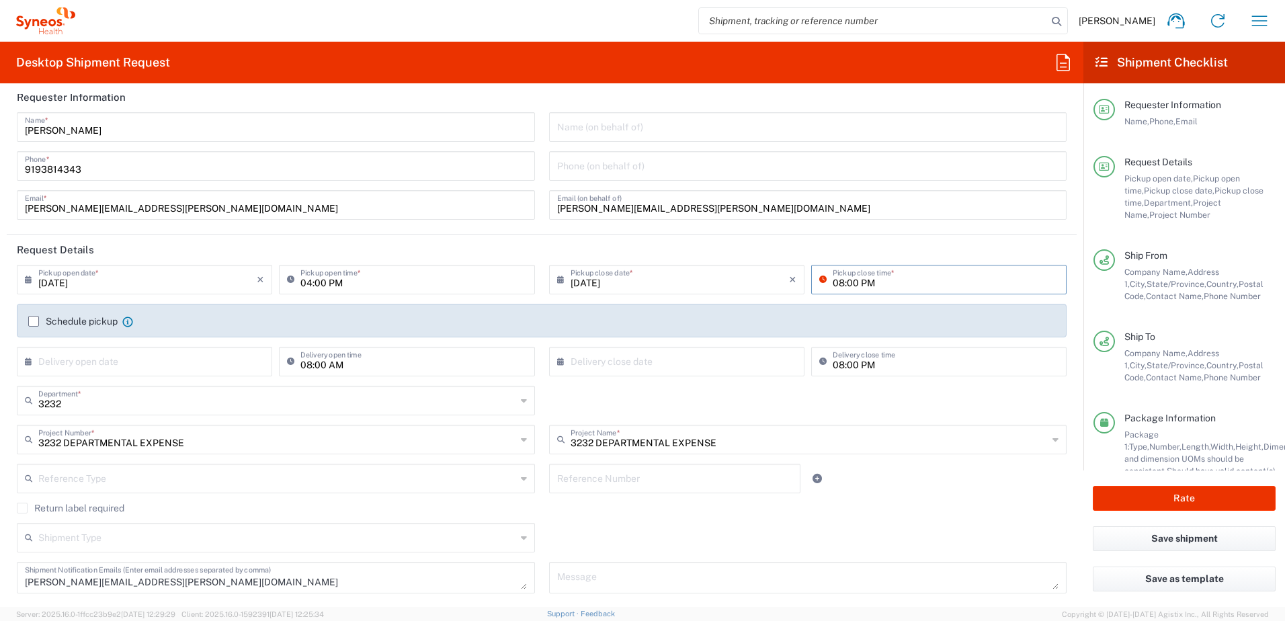
click at [833, 284] on input "08:00 PM" at bounding box center [946, 279] width 226 height 24
type input "05:00 PM"
click at [521, 239] on header "Request Details" at bounding box center [542, 250] width 1070 height 30
click at [577, 362] on input "text" at bounding box center [680, 361] width 218 height 24
click at [690, 462] on span "14" at bounding box center [691, 464] width 19 height 19
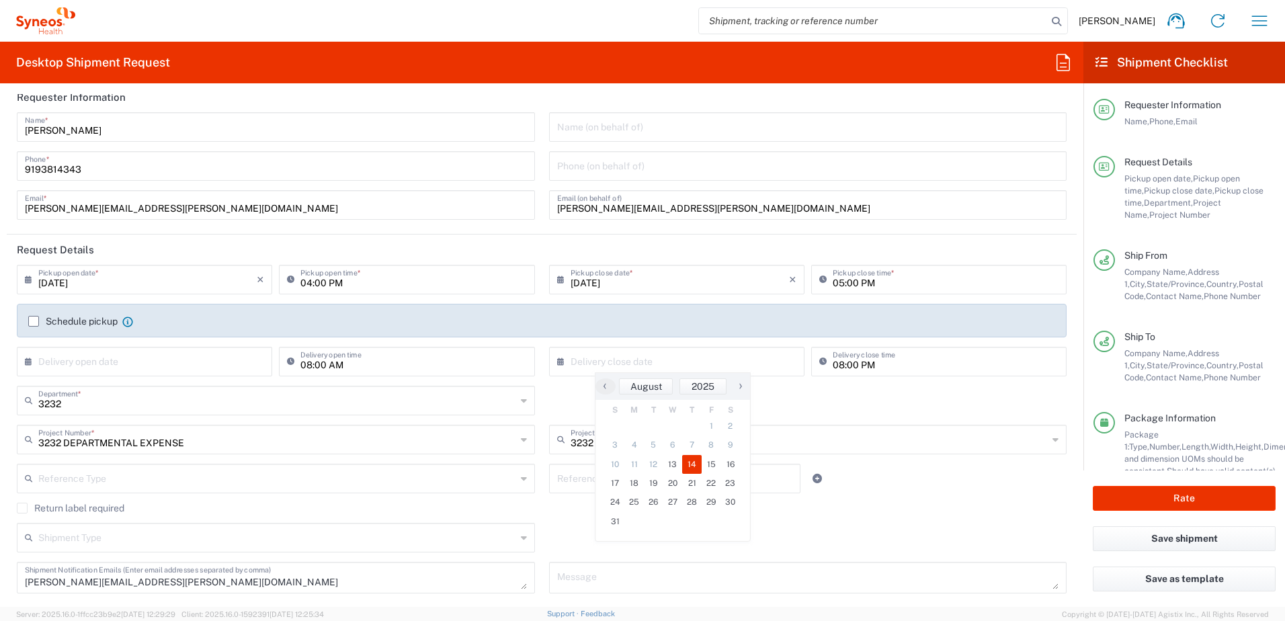
type input "08/14/2025"
click at [841, 360] on input "08:00 PM" at bounding box center [946, 361] width 226 height 24
click at [851, 365] on input "08:00 PM" at bounding box center [946, 361] width 226 height 24
type input "08:00 AM"
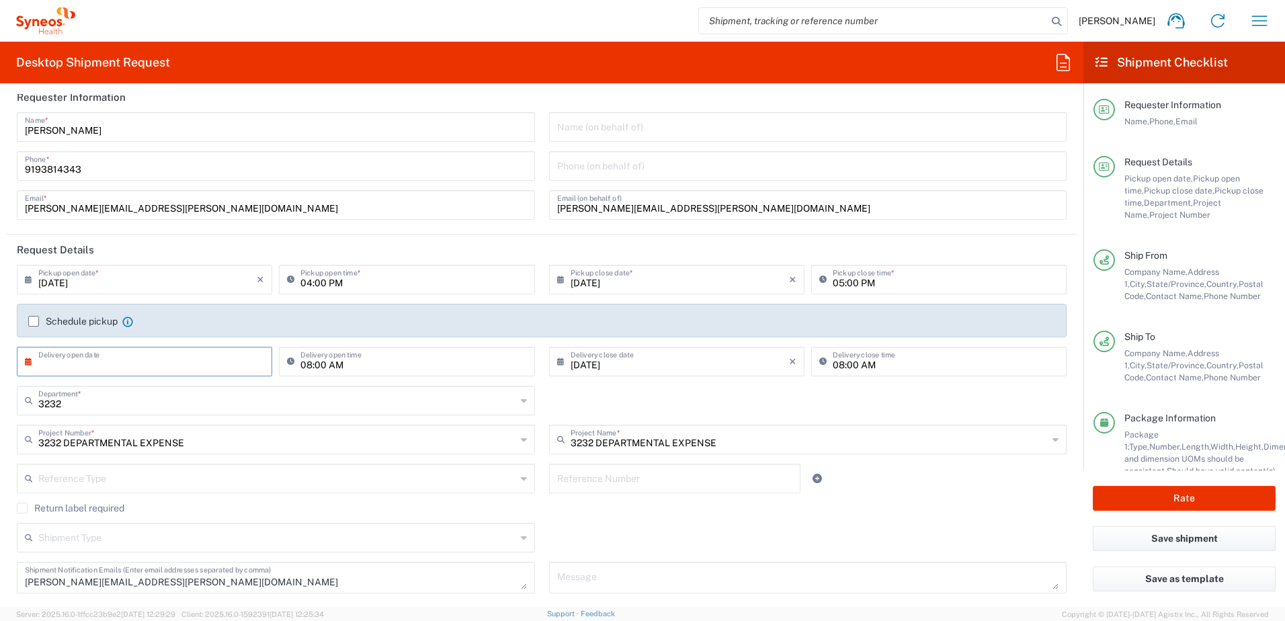
click at [171, 363] on input "text" at bounding box center [147, 361] width 218 height 24
click at [158, 462] on span "14" at bounding box center [164, 464] width 19 height 19
type input "08/14/2025"
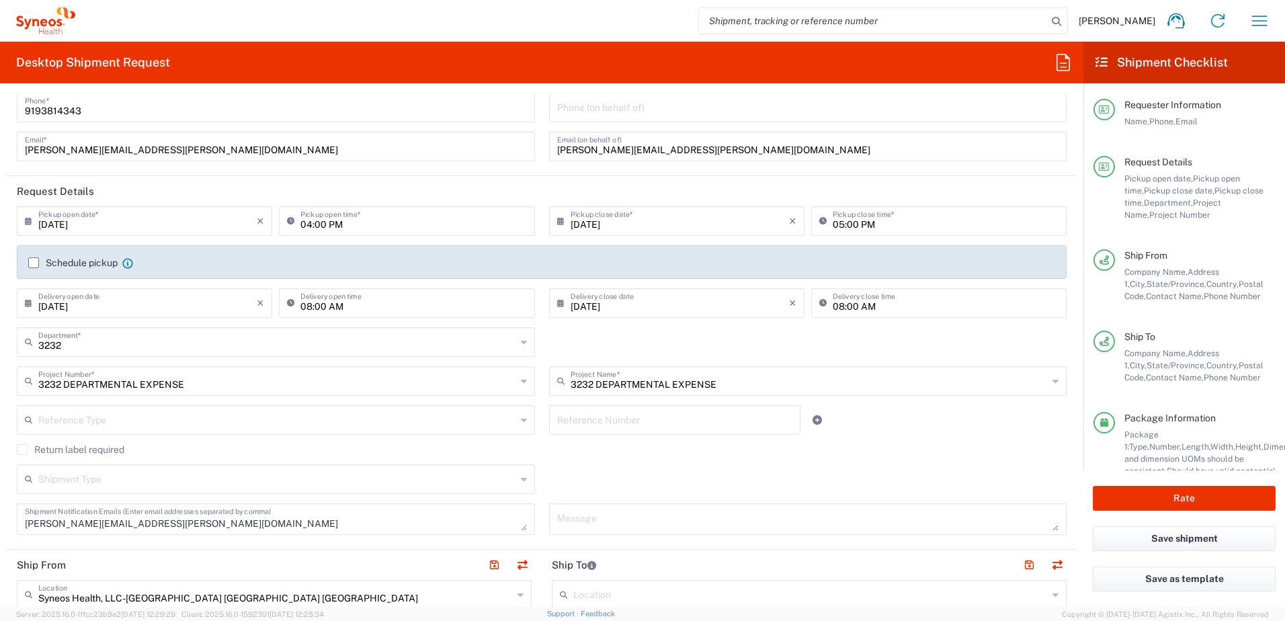
scroll to position [147, 0]
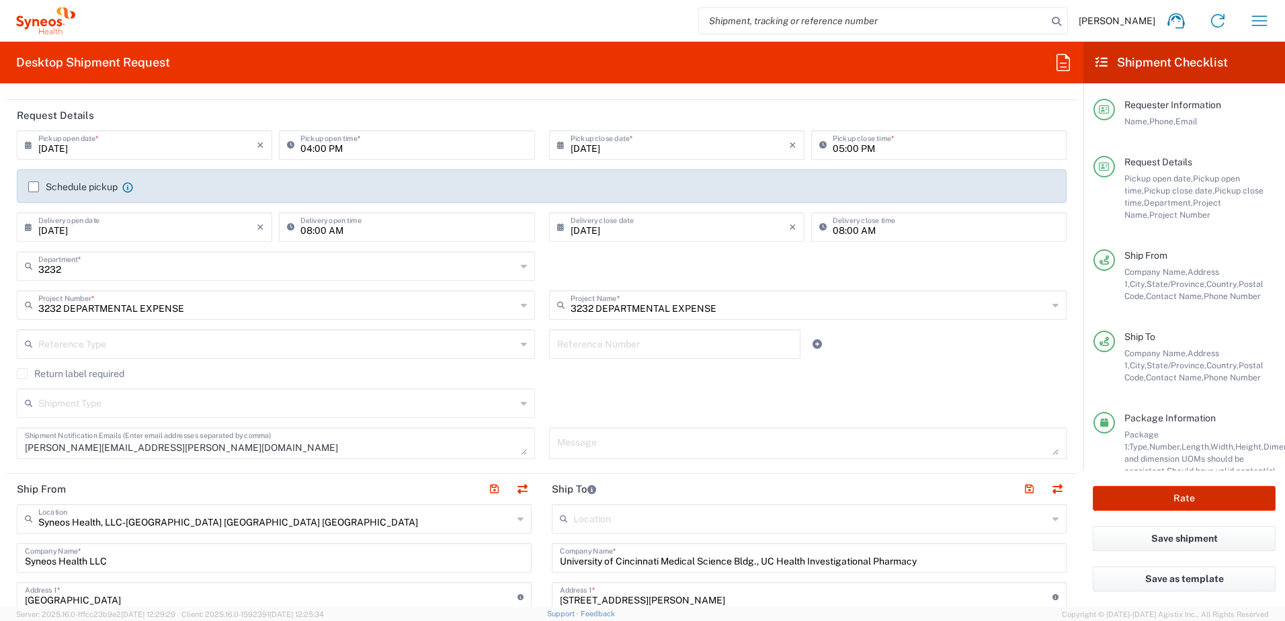
click at [1192, 493] on button "Rate" at bounding box center [1184, 498] width 183 height 25
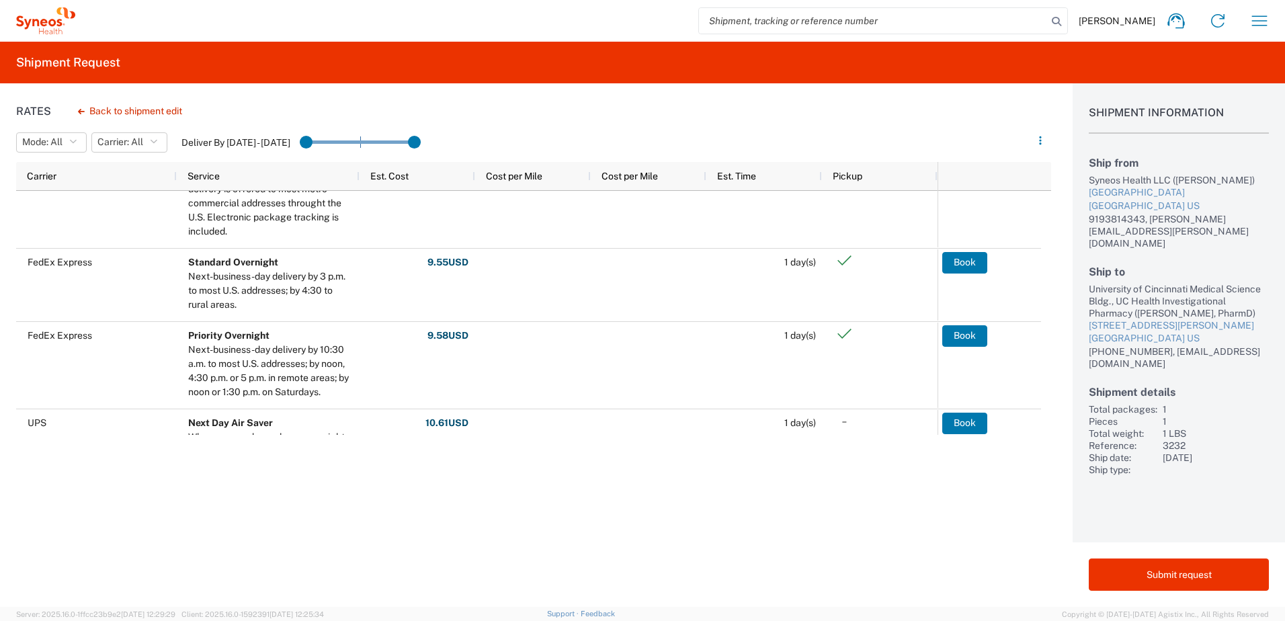
scroll to position [358, 0]
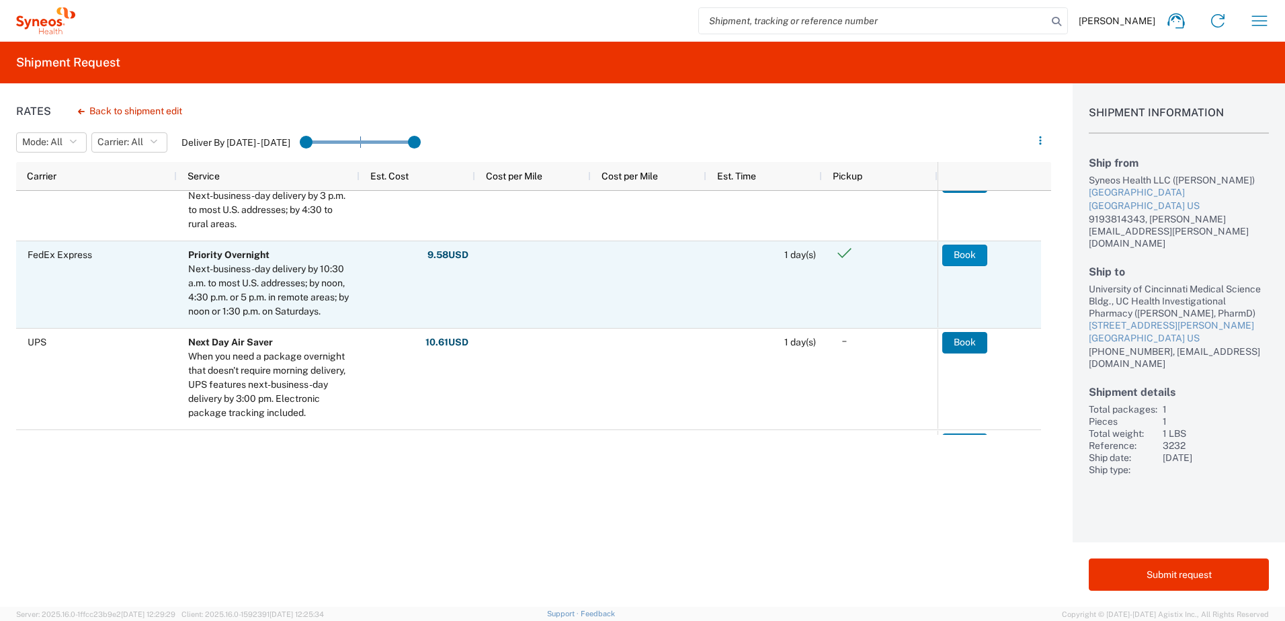
click at [963, 249] on button "Book" at bounding box center [964, 256] width 45 height 22
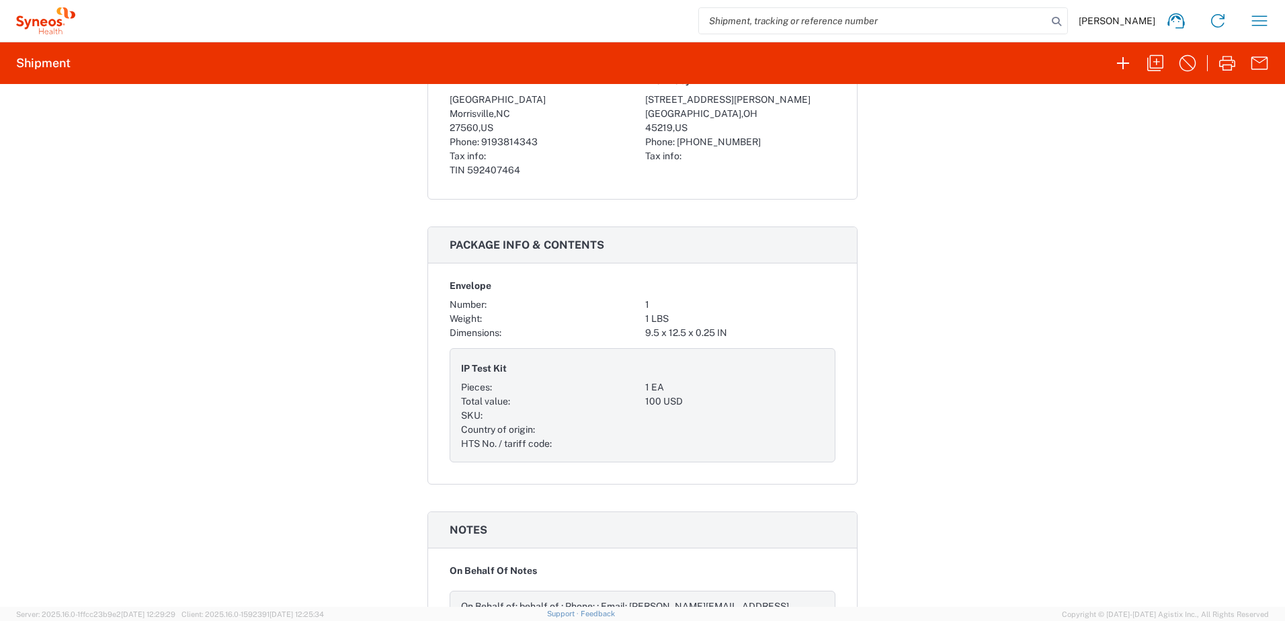
scroll to position [941, 0]
